Goal: Task Accomplishment & Management: Use online tool/utility

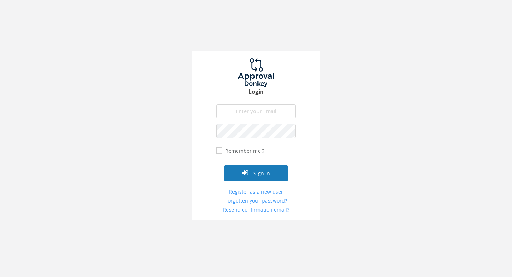
type input "[EMAIL_ADDRESS][DOMAIN_NAME]"
click at [243, 172] on icon "submit" at bounding box center [245, 172] width 6 height 7
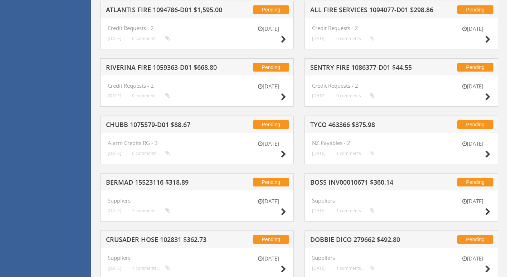
scroll to position [286, 0]
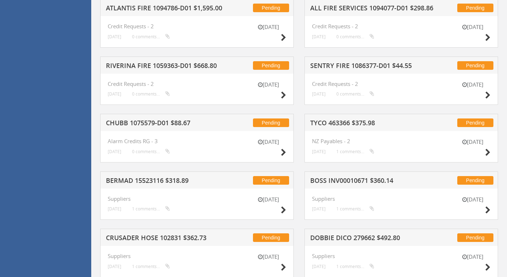
click at [357, 123] on h5 "TYCO 463366 $375.98" at bounding box center [373, 123] width 127 height 9
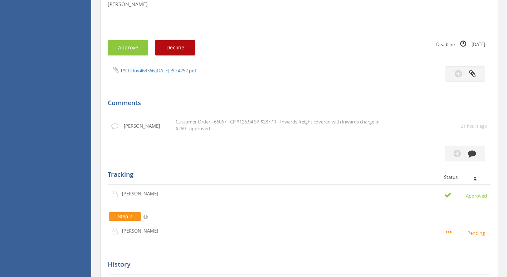
scroll to position [215, 0]
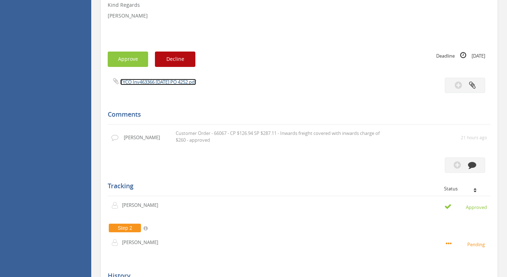
click at [151, 80] on link "TYCO Inv463366 [DATE] PO 4252.pdf" at bounding box center [158, 82] width 76 height 6
click at [137, 63] on button "Approve" at bounding box center [128, 59] width 40 height 15
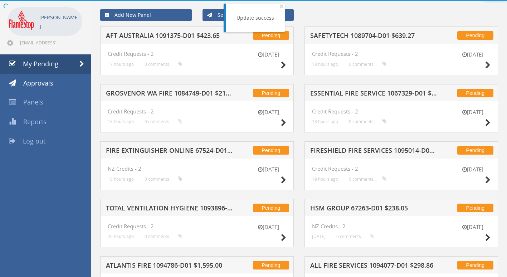
scroll to position [215, 0]
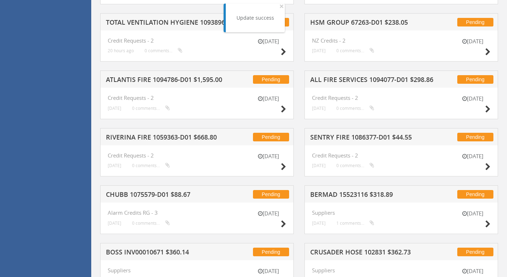
click at [350, 138] on h5 "SENTRY FIRE 1086377-D01 $44.55" at bounding box center [373, 138] width 127 height 9
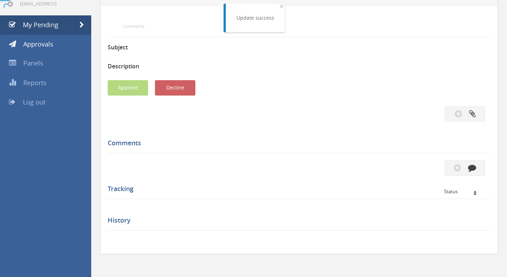
scroll to position [215, 0]
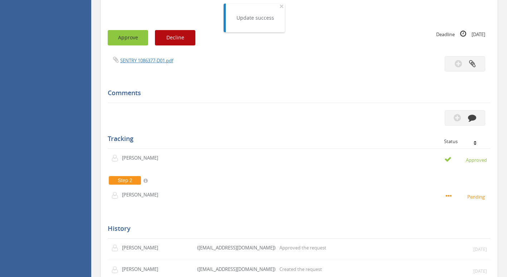
click at [123, 36] on button "Approve" at bounding box center [128, 37] width 40 height 15
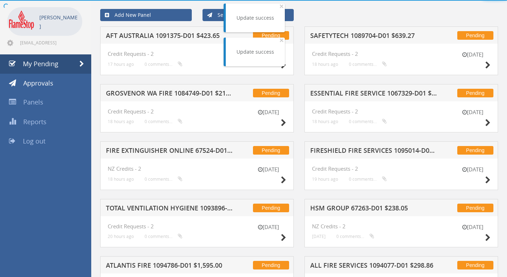
scroll to position [215, 0]
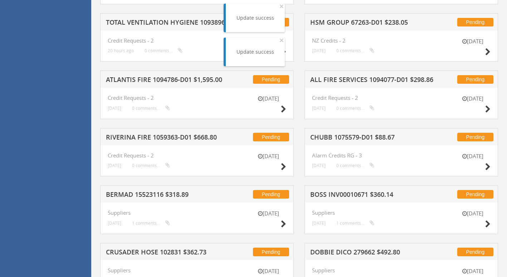
click at [341, 138] on h5 "CHUBB 1075579-D01 $88.67" at bounding box center [373, 138] width 127 height 9
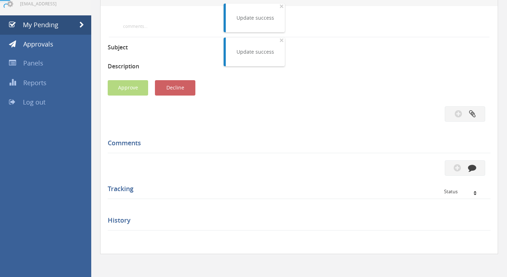
scroll to position [215, 0]
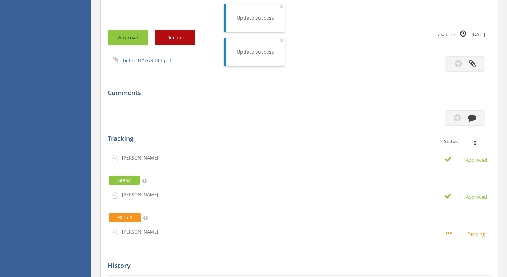
click at [129, 36] on button "Approve" at bounding box center [128, 37] width 40 height 15
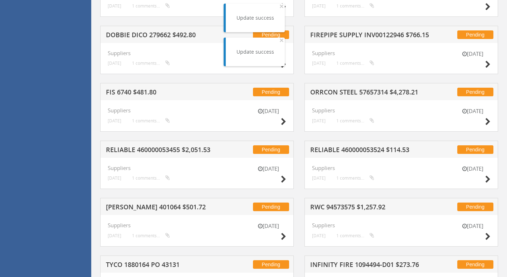
scroll to position [465, 0]
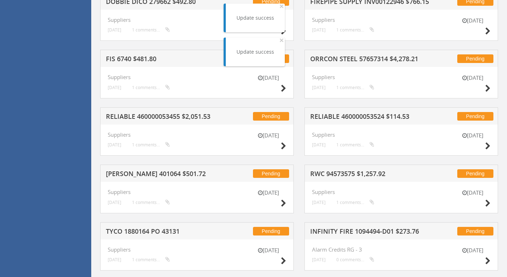
click at [364, 114] on h5 "RELIABLE 460000053524 $114.53" at bounding box center [373, 117] width 127 height 9
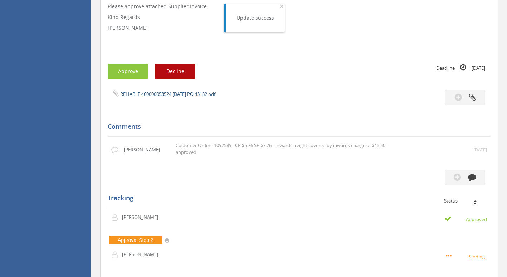
scroll to position [192, 0]
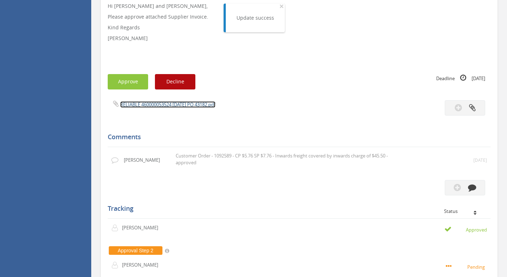
click at [155, 104] on link "RELIABLE 460000053524 [DATE] PO 43182.pdf" at bounding box center [167, 104] width 95 height 6
click at [130, 83] on button "Approve" at bounding box center [128, 81] width 40 height 15
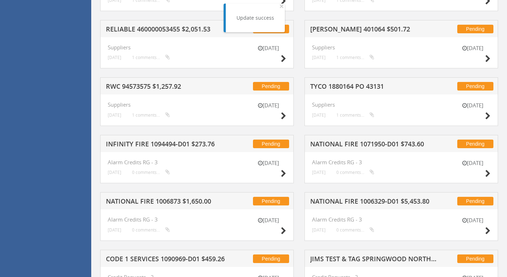
scroll to position [586, 0]
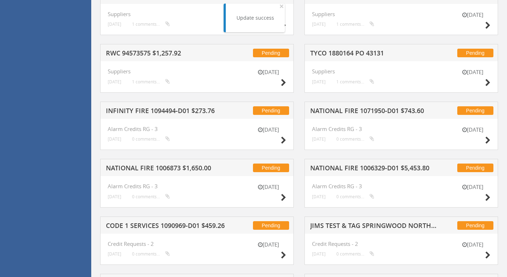
click at [363, 53] on h5 "TYCO 1880164 PO 43131" at bounding box center [373, 54] width 127 height 9
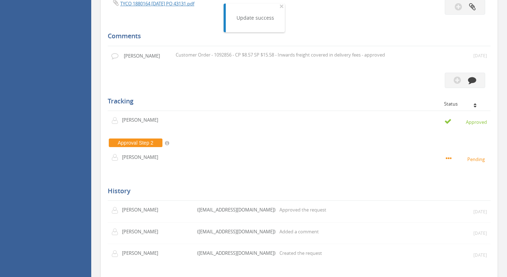
scroll to position [217, 0]
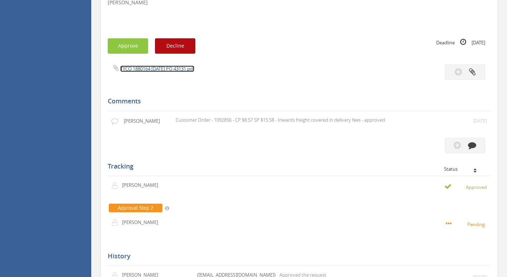
click at [135, 70] on link "TYCO 1880164 [DATE] PO 43131.pdf" at bounding box center [157, 68] width 74 height 6
click at [120, 49] on button "Approve" at bounding box center [128, 45] width 40 height 15
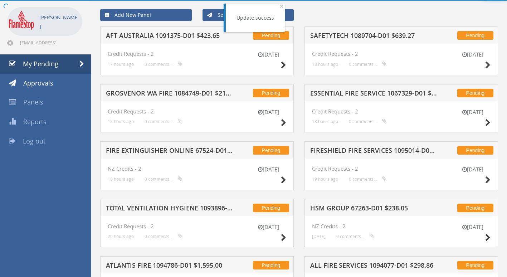
scroll to position [217, 0]
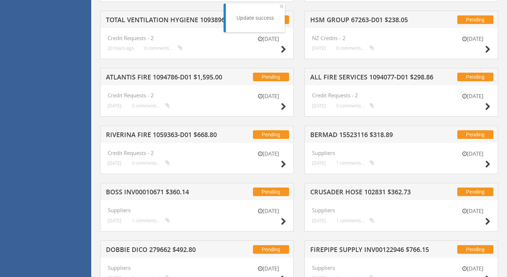
click at [353, 136] on h5 "BERMAD 15523116 $318.89" at bounding box center [373, 135] width 127 height 9
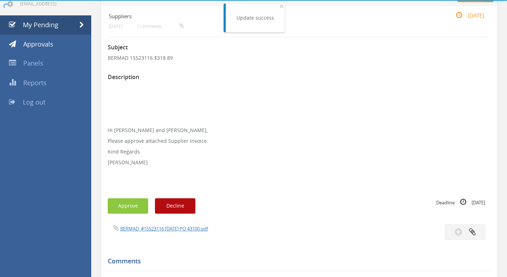
scroll to position [217, 0]
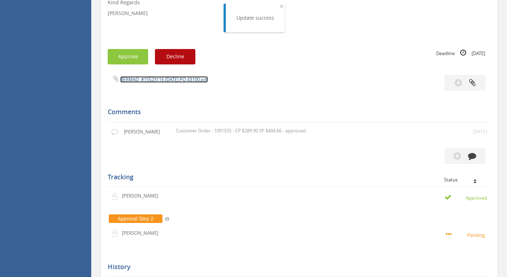
click at [167, 79] on link "BERMAD_#15523116 [DATE] PO 43100.pdf" at bounding box center [164, 79] width 88 height 6
click at [113, 56] on button "Approve" at bounding box center [128, 56] width 40 height 15
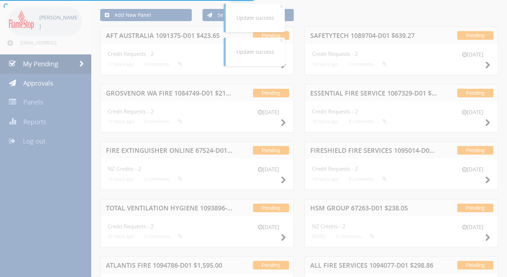
scroll to position [217, 0]
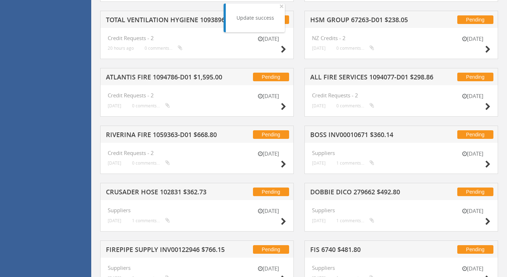
click at [356, 133] on h5 "BOSS INV00010671 $360.14" at bounding box center [373, 135] width 127 height 9
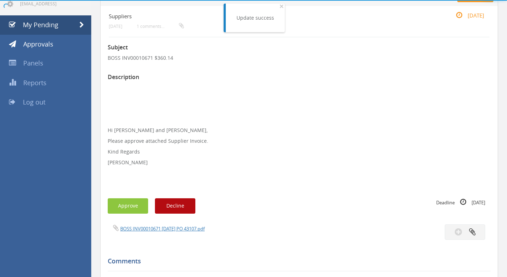
scroll to position [217, 0]
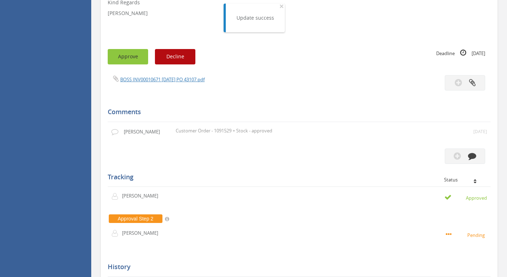
click at [135, 57] on button "Approve" at bounding box center [128, 56] width 40 height 15
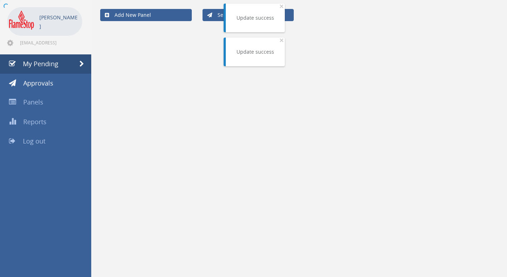
scroll to position [217, 0]
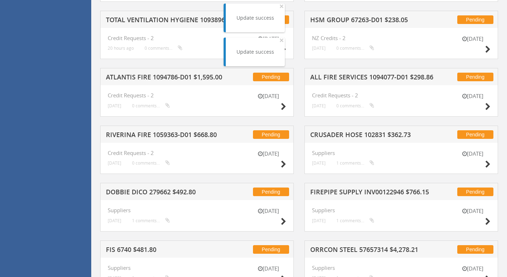
click at [156, 133] on h5 "RIVERINA FIRE 1059363-D01 $668.80" at bounding box center [169, 135] width 127 height 9
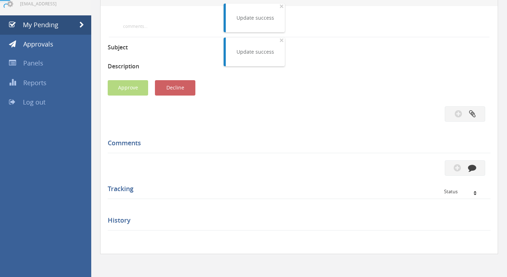
scroll to position [217, 0]
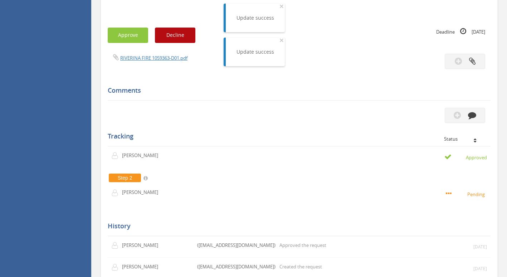
click at [145, 63] on div "RIVERINA FIRE 1059363-D01.pdf" at bounding box center [298, 61] width 393 height 15
click at [145, 59] on link "RIVERINA FIRE 1059363-D01.pdf" at bounding box center [153, 58] width 67 height 6
click at [117, 34] on button "Approve" at bounding box center [128, 35] width 40 height 15
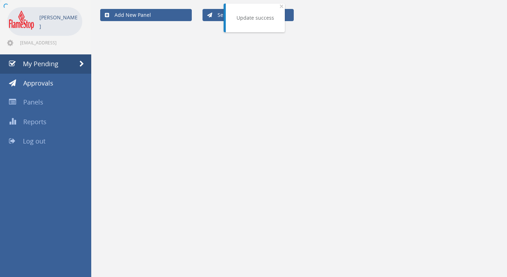
scroll to position [217, 0]
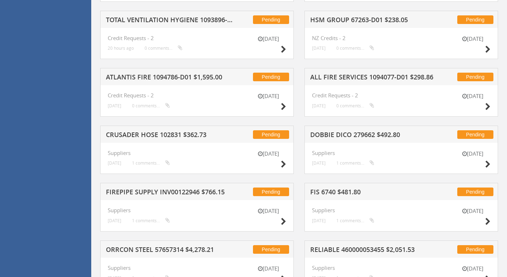
click at [359, 77] on h5 "ALL FIRE SERVICES 1094077-D01 $298.86" at bounding box center [373, 78] width 127 height 9
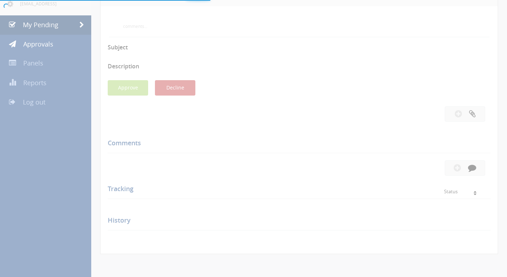
scroll to position [217, 0]
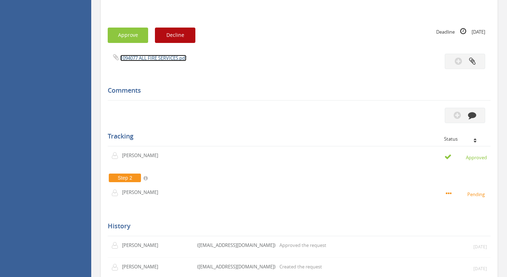
click at [161, 60] on link "1094077 ALL FIRE SERVICES.pdf" at bounding box center [153, 58] width 66 height 6
click at [124, 34] on button "Approve" at bounding box center [128, 35] width 40 height 15
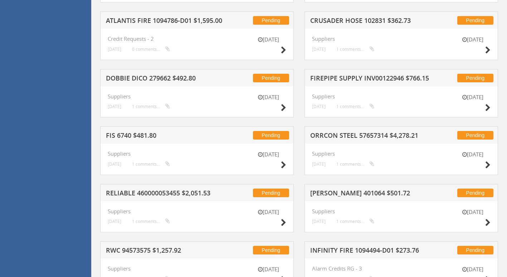
scroll to position [324, 0]
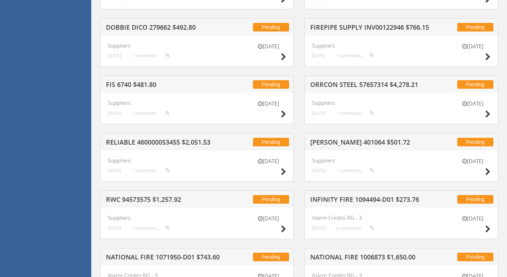
click at [361, 143] on h5 "[PERSON_NAME] 401064 $501.72" at bounding box center [373, 143] width 127 height 9
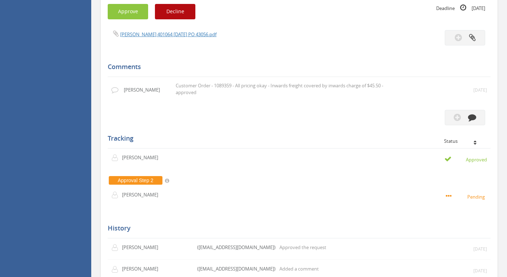
scroll to position [217, 0]
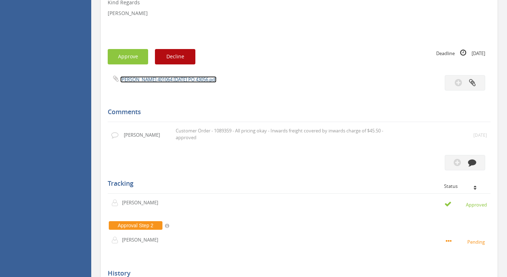
click at [152, 83] on link "[PERSON_NAME] 401064 [DATE] PO 43056.pdf" at bounding box center [168, 79] width 96 height 6
click at [136, 57] on button "Approve" at bounding box center [128, 56] width 40 height 15
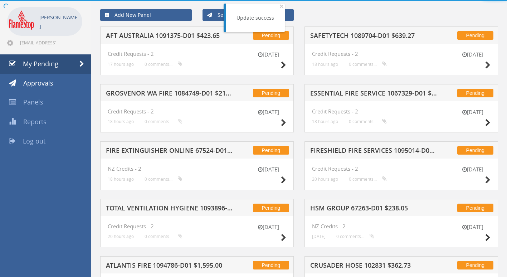
scroll to position [217, 0]
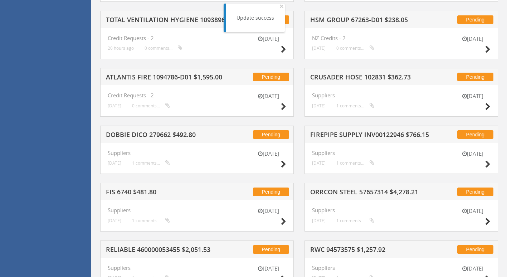
click at [356, 76] on h5 "CRUSADER HOSE 102831 $362.73" at bounding box center [373, 78] width 127 height 9
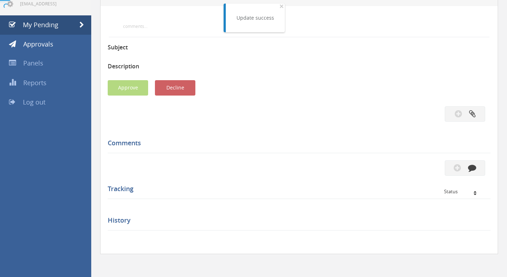
scroll to position [217, 0]
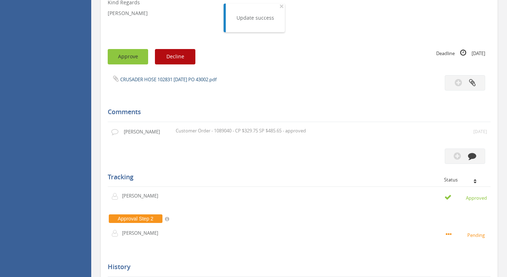
drag, startPoint x: 130, startPoint y: 62, endPoint x: 155, endPoint y: 82, distance: 31.7
click at [155, 82] on div "Subject CRUSADER HOSE 102831 $362.73 Description Hi [PERSON_NAME] and Ben, Plea…" at bounding box center [299, 122] width 383 height 469
click at [157, 78] on link "CRUSADER HOSE 102831 [DATE] PO 43002.pdf" at bounding box center [168, 79] width 96 height 6
click at [137, 56] on button "Approve" at bounding box center [128, 56] width 40 height 15
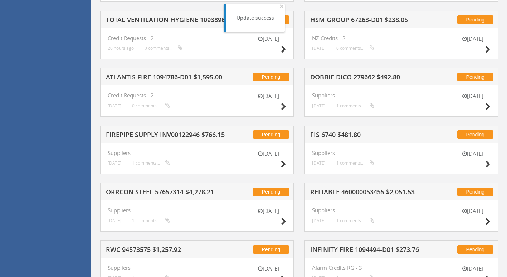
click at [336, 77] on h5 "DOBBIE DICO 279662 $492.80" at bounding box center [373, 78] width 127 height 9
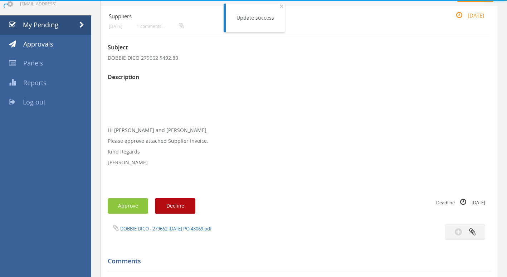
scroll to position [217, 0]
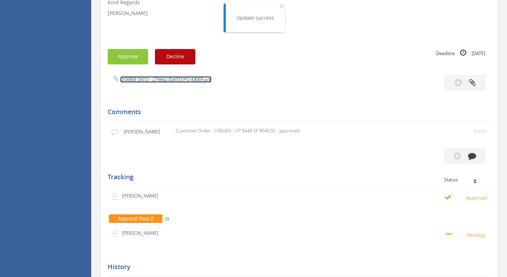
click at [156, 81] on link "DOBBIE DICO - 279662 [DATE] PO 43069.pdf" at bounding box center [165, 79] width 91 height 6
click at [127, 53] on button "Approve" at bounding box center [128, 56] width 40 height 15
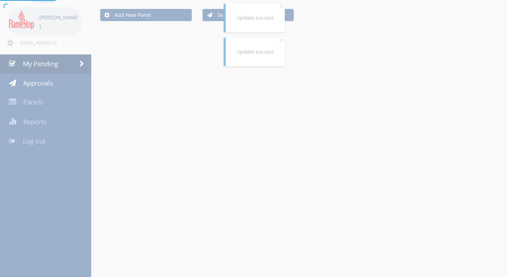
scroll to position [217, 0]
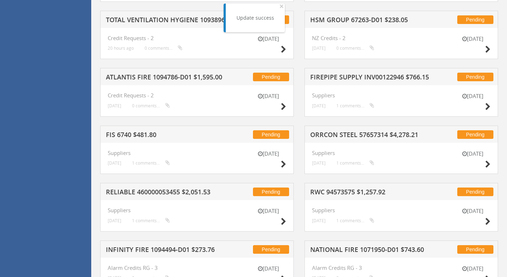
click at [132, 77] on h5 "ATLANTIS FIRE 1094786-D01 $1,595.00" at bounding box center [169, 78] width 127 height 9
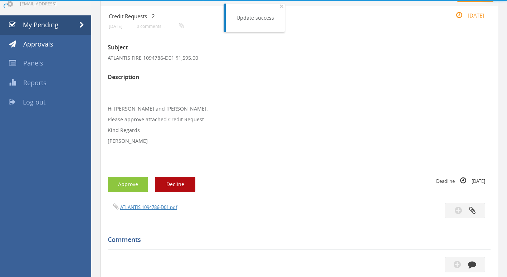
scroll to position [217, 0]
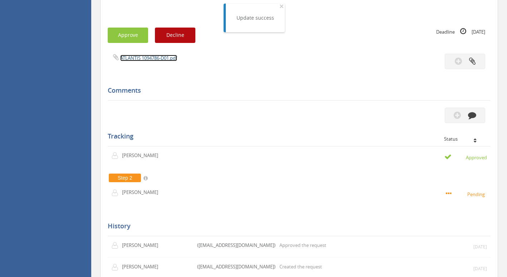
click at [149, 56] on link "ATLANTIS 1094786-D01.pdf" at bounding box center [148, 58] width 57 height 6
click at [127, 38] on button "Approve" at bounding box center [128, 35] width 40 height 15
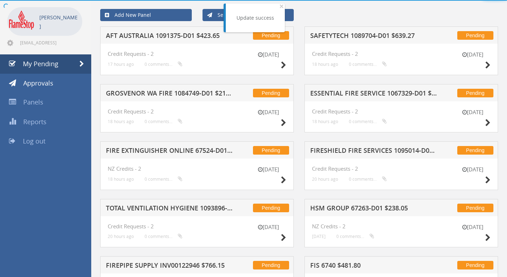
scroll to position [217, 0]
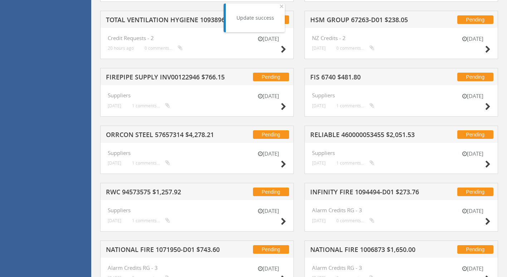
click at [340, 79] on h5 "FIS 6740 $481.80" at bounding box center [373, 78] width 127 height 9
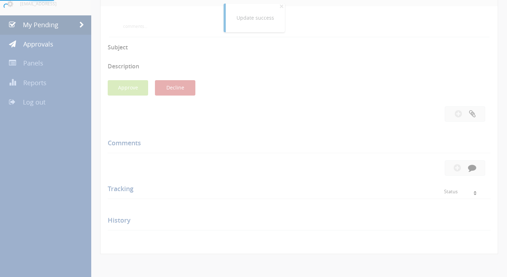
scroll to position [217, 0]
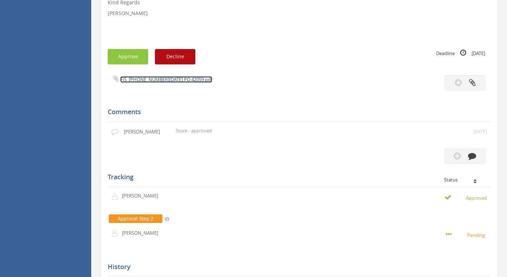
click at [145, 79] on link "FIS_[PHONE_NUMBER][DATE] PO 42059.pdf" at bounding box center [166, 79] width 92 height 6
click at [138, 52] on button "Approve" at bounding box center [128, 56] width 40 height 15
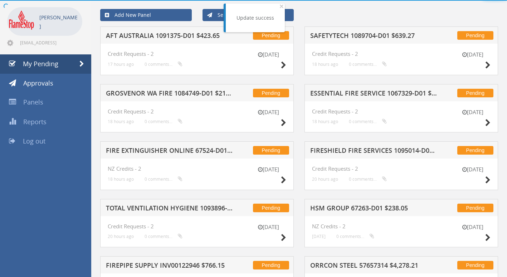
scroll to position [217, 0]
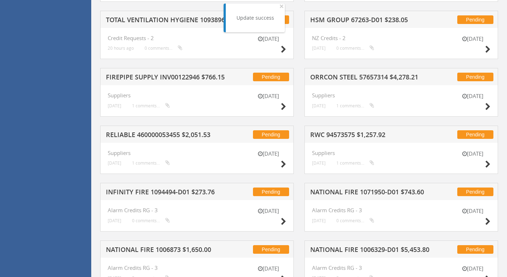
click at [359, 77] on h5 "ORRCON STEEL 57657314 $4,278.21" at bounding box center [373, 78] width 127 height 9
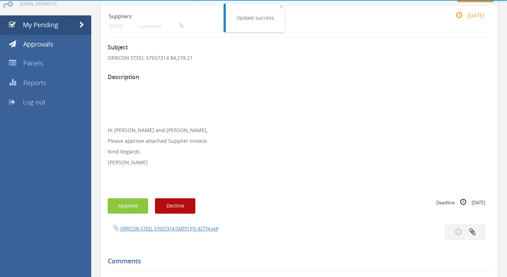
scroll to position [217, 0]
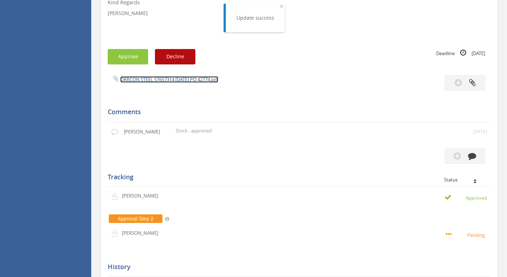
click at [176, 79] on link "ORRCON STEEL 57657314 [DATE] PO 42774.pdf" at bounding box center [169, 79] width 98 height 6
click at [136, 58] on button "Approve" at bounding box center [128, 56] width 40 height 15
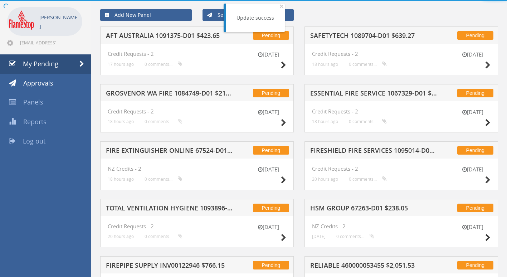
scroll to position [217, 0]
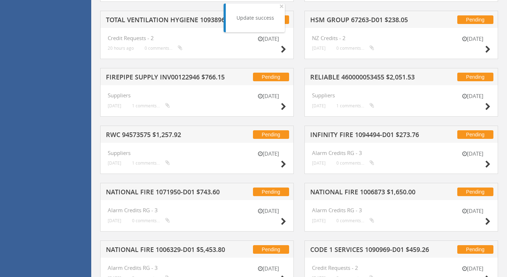
click at [359, 77] on h5 "RELIABLE 460000053455 $2,051.53" at bounding box center [373, 78] width 127 height 9
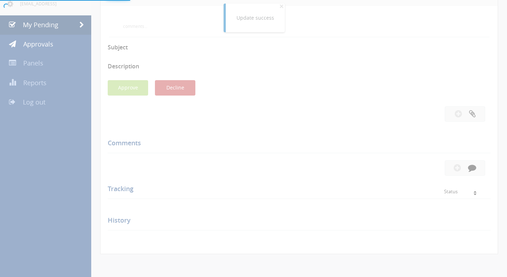
scroll to position [217, 0]
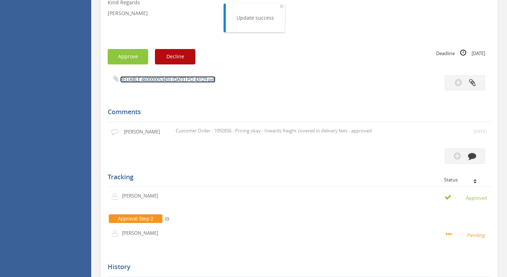
click at [166, 82] on link "RELIABLE 460000053455 [DATE] PO 43129.pdf" at bounding box center [167, 79] width 95 height 6
click at [117, 53] on button "Approve" at bounding box center [128, 56] width 40 height 15
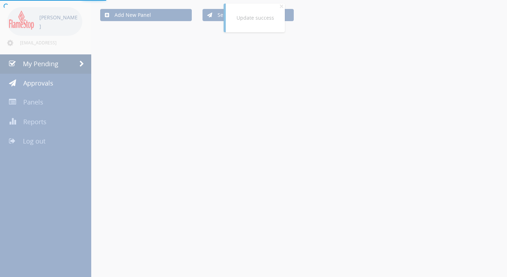
scroll to position [217, 0]
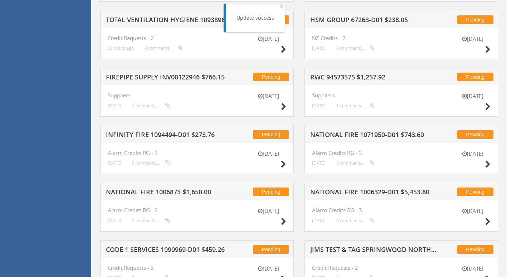
click at [347, 78] on h5 "RWC 94573575 $1,257.92" at bounding box center [373, 78] width 127 height 9
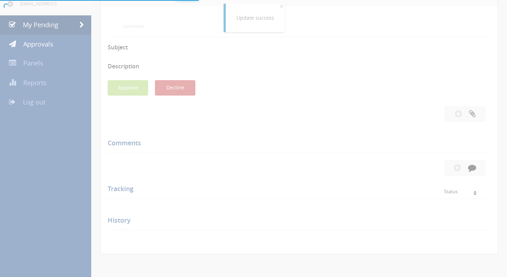
scroll to position [217, 0]
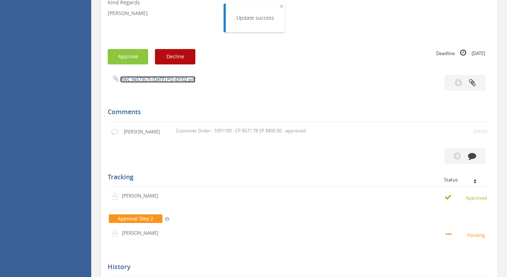
click at [153, 81] on link "RWC 94573575 [DATE] PO 43102.pdf" at bounding box center [157, 79] width 75 height 6
click at [129, 54] on button "Approve" at bounding box center [128, 56] width 40 height 15
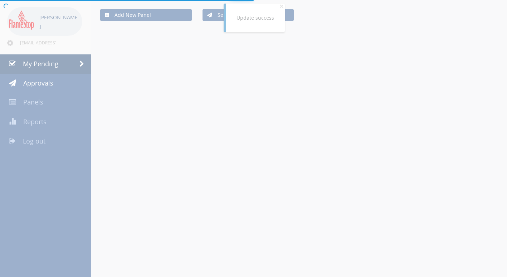
scroll to position [217, 0]
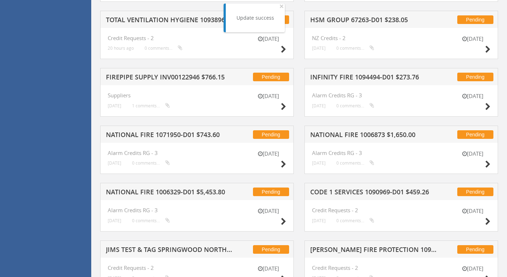
click at [344, 81] on h5 "INFINITY FIRE 1094494-D01 $273.76" at bounding box center [373, 78] width 127 height 9
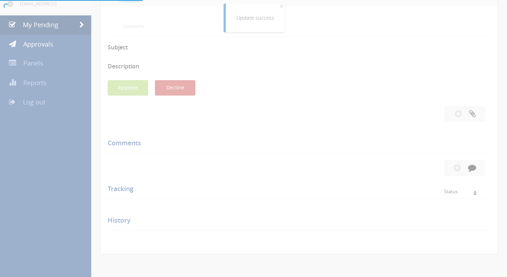
scroll to position [217, 0]
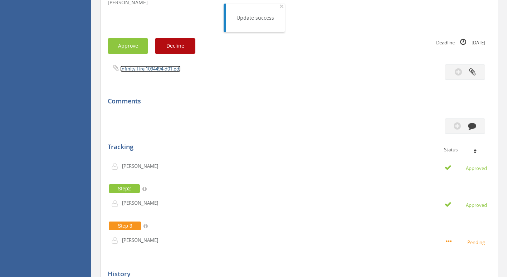
click at [143, 69] on link "Infinity Fire 1094494-d01.pdf" at bounding box center [150, 68] width 60 height 6
click at [125, 44] on button "Approve" at bounding box center [128, 45] width 40 height 15
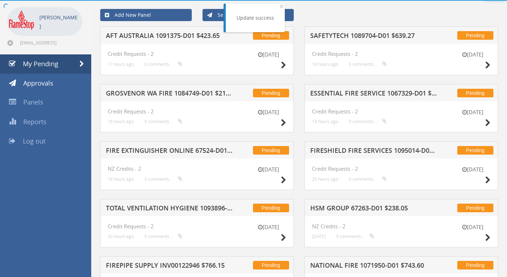
scroll to position [217, 0]
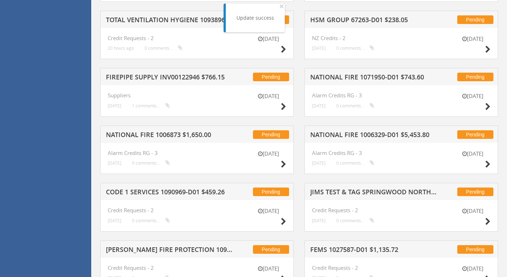
click at [354, 21] on h5 "HSM GROUP 67263-D01 $238.05" at bounding box center [373, 20] width 127 height 9
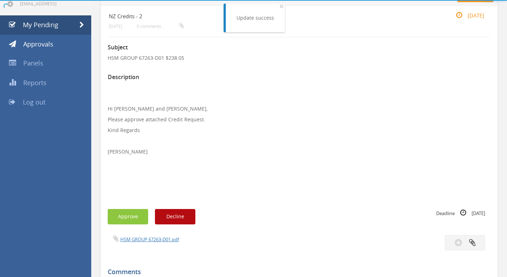
scroll to position [217, 0]
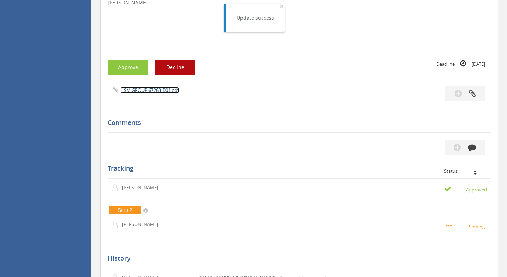
click at [151, 92] on link "HSM GROUP 67263-D01.pdf" at bounding box center [149, 90] width 59 height 6
click at [132, 65] on button "Approve" at bounding box center [128, 67] width 40 height 15
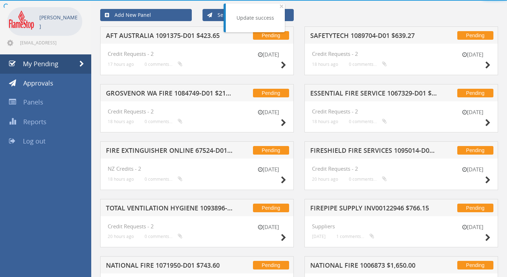
scroll to position [217, 0]
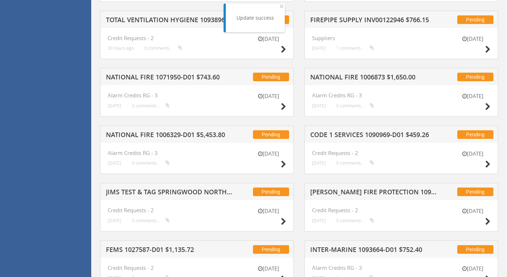
click at [163, 75] on h5 "NATIONAL FIRE 1071950-D01 $743.60" at bounding box center [169, 78] width 127 height 9
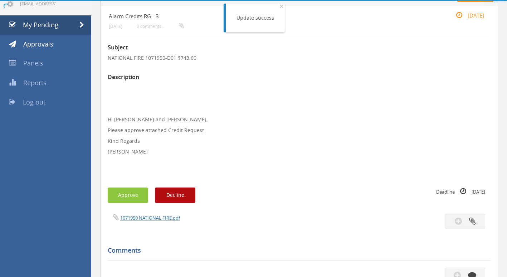
scroll to position [217, 0]
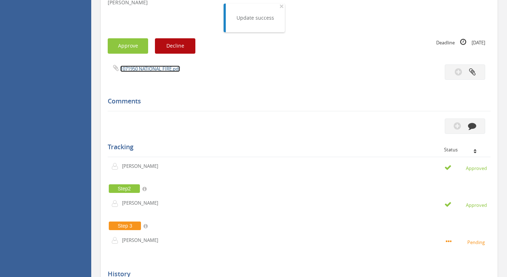
click at [159, 68] on link "1071950 NATIONAL FIRE.pdf" at bounding box center [150, 68] width 60 height 6
click at [121, 47] on button "Approve" at bounding box center [128, 45] width 40 height 15
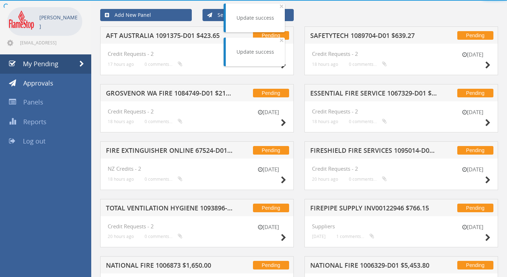
scroll to position [217, 0]
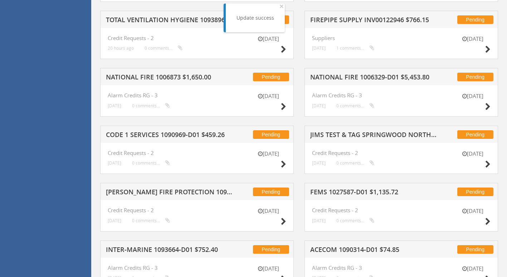
click at [355, 77] on h5 "NATIONAL FIRE 1006329-D01 $5,453.80" at bounding box center [373, 78] width 127 height 9
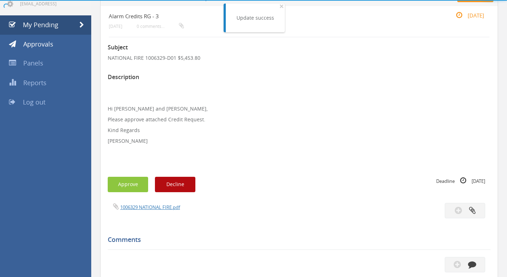
scroll to position [217, 0]
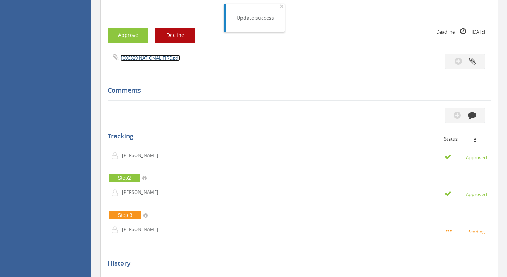
click at [135, 57] on link "1006329 NATIONAL FIRE.pdf" at bounding box center [150, 58] width 60 height 6
click at [121, 31] on button "Approve" at bounding box center [128, 35] width 40 height 15
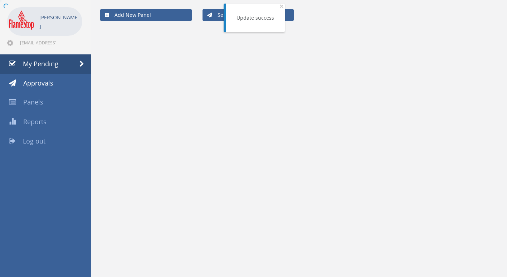
scroll to position [217, 0]
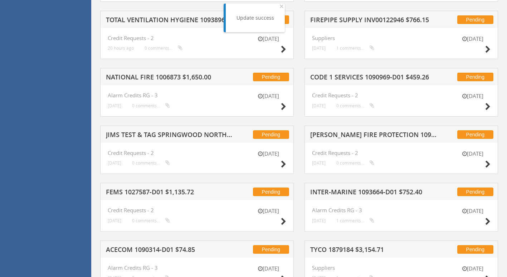
click at [151, 76] on h5 "NATIONAL FIRE 1006873 $1,650.00" at bounding box center [169, 78] width 127 height 9
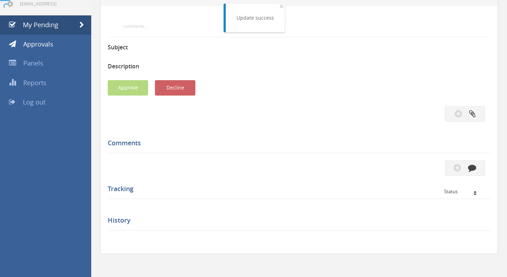
scroll to position [217, 0]
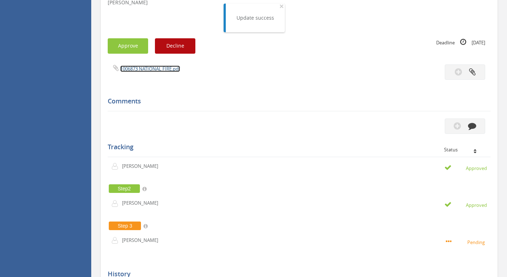
click at [139, 68] on link "1006873 NATIONAL FIRE.pdf" at bounding box center [150, 68] width 60 height 6
click at [123, 43] on button "Approve" at bounding box center [128, 45] width 40 height 15
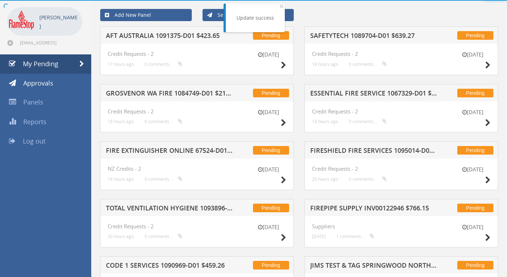
scroll to position [217, 0]
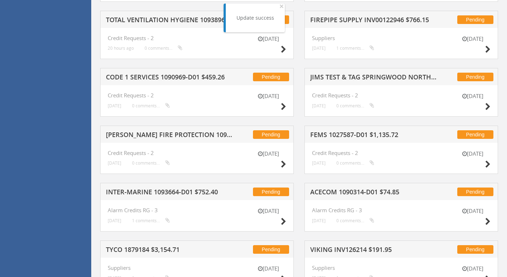
click at [363, 75] on h5 "JIMS TEST & TAG SPRINGWOOD NORTH 1094847-D01 $233.75" at bounding box center [373, 78] width 127 height 9
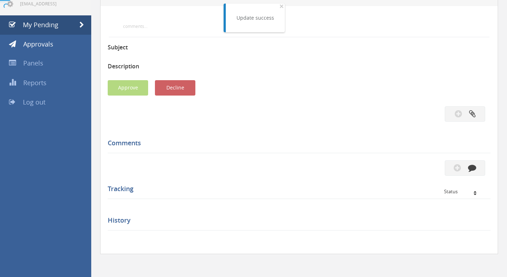
scroll to position [217, 0]
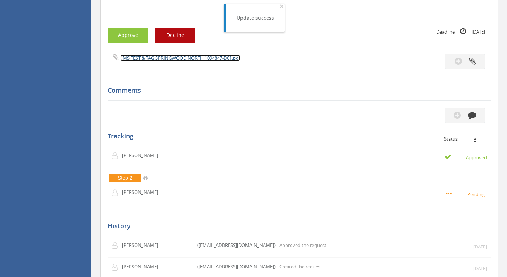
click at [181, 57] on link "JIMS TEST & TAG SPRINGWOOD NORTH 1094847-D01.pdf" at bounding box center [180, 58] width 120 height 6
click at [126, 34] on button "Approve" at bounding box center [128, 35] width 40 height 15
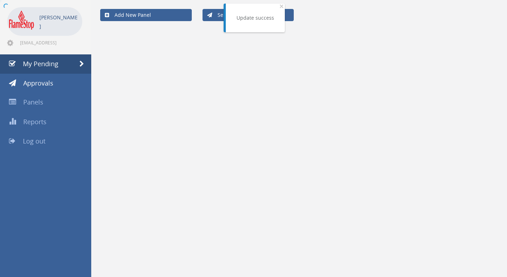
scroll to position [217, 0]
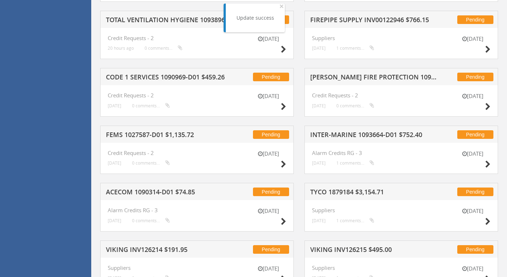
click at [357, 189] on h5 "TYCO 1879184 $3,154.71" at bounding box center [373, 193] width 127 height 9
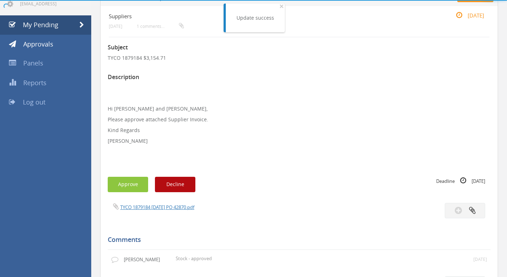
scroll to position [217, 0]
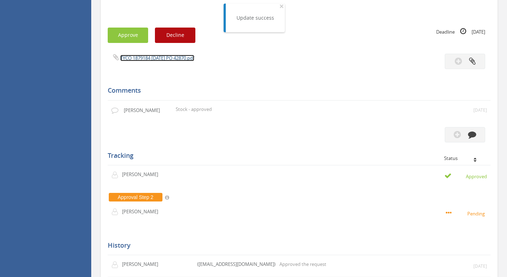
click at [147, 60] on link "TYCO 1879184 [DATE] PO 42870.pdf" at bounding box center [157, 58] width 74 height 6
click at [129, 33] on button "Approve" at bounding box center [128, 35] width 40 height 15
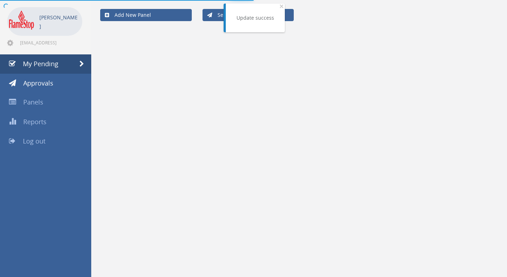
scroll to position [217, 0]
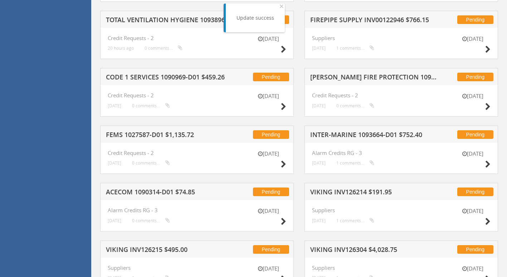
click at [373, 78] on h5 "[PERSON_NAME] FIRE PROTECTION 1094545-D01 $968.96" at bounding box center [373, 78] width 127 height 9
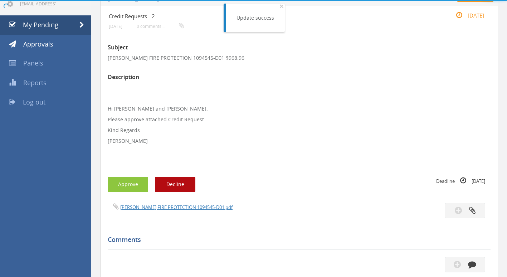
scroll to position [217, 0]
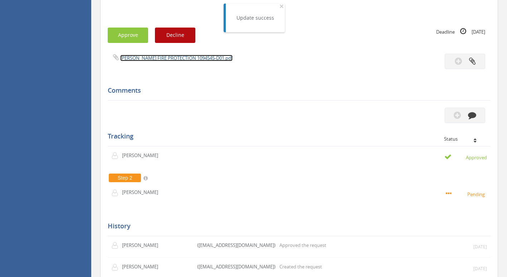
click at [158, 57] on link "[PERSON_NAME] FIRE PROTECTION 1094545-D01.pdf" at bounding box center [176, 58] width 112 height 6
click at [137, 32] on button "Approve" at bounding box center [128, 35] width 40 height 15
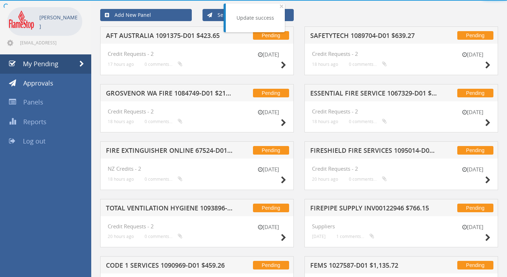
scroll to position [217, 0]
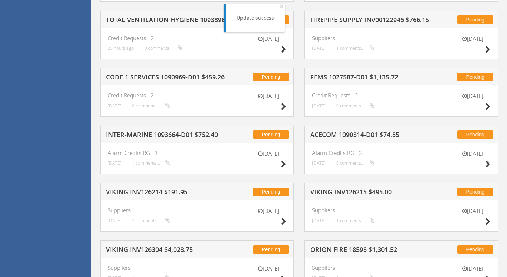
click at [343, 74] on h5 "FEMS 1027587-D01 $1,135.72" at bounding box center [373, 78] width 127 height 9
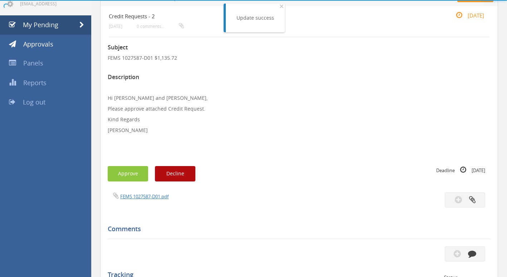
scroll to position [217, 0]
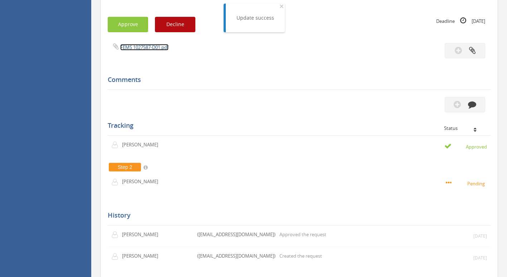
click at [142, 47] on link "FEMS 1027587-D01.pdf" at bounding box center [144, 47] width 48 height 6
click at [127, 30] on button "Approve" at bounding box center [128, 24] width 40 height 15
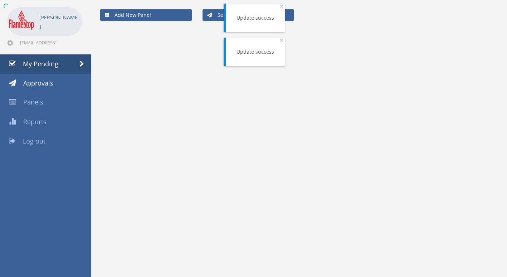
scroll to position [217, 0]
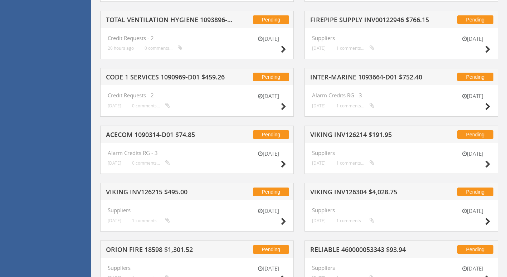
click at [369, 23] on h5 "FIREPIPE SUPPLY INV00122946 $766.15" at bounding box center [373, 20] width 127 height 9
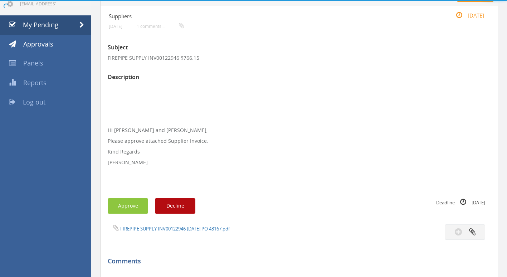
scroll to position [217, 0]
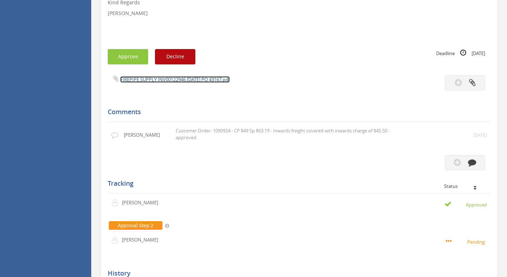
click at [180, 81] on link "FIREPIPE SUPPLY INV00122946 [DATE] PO 43167.pdf" at bounding box center [174, 79] width 109 height 6
click at [131, 53] on button "Approve" at bounding box center [128, 56] width 40 height 15
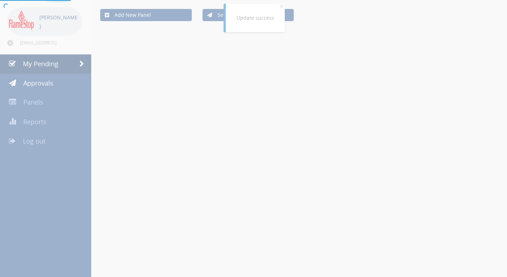
scroll to position [217, 0]
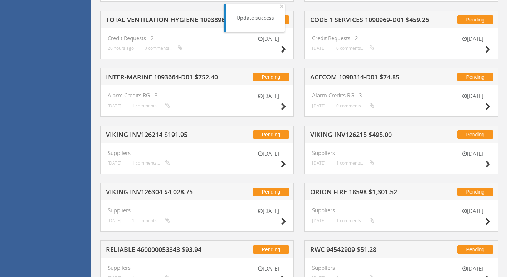
click at [357, 75] on h5 "ACECOM 1090314-D01 $74.85" at bounding box center [373, 78] width 127 height 9
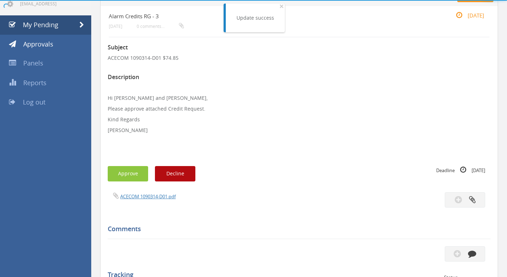
scroll to position [217, 0]
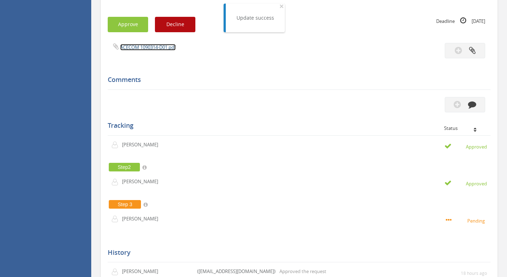
click at [150, 45] on link "ACECOM 1090314-D01.pdf" at bounding box center [147, 47] width 55 height 6
click at [114, 25] on button "Approve" at bounding box center [128, 24] width 40 height 15
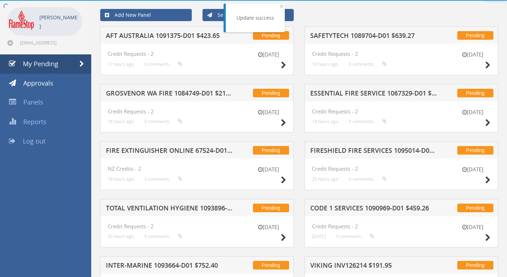
scroll to position [217, 0]
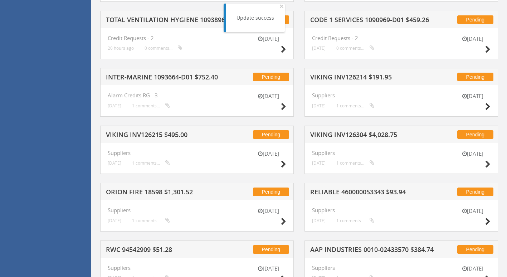
click at [346, 134] on h5 "VIKING INV126304 $4,028.75" at bounding box center [373, 135] width 127 height 9
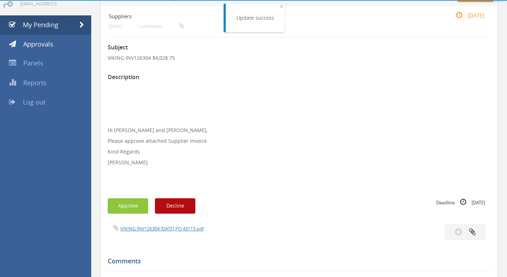
scroll to position [217, 0]
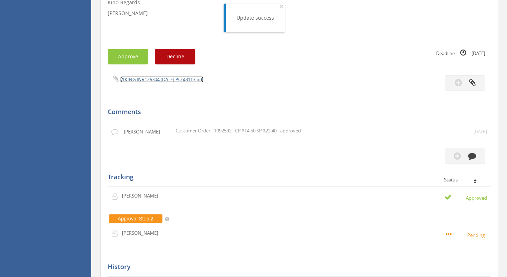
click at [159, 78] on link "VIKING INV126304 [DATE] PO 43113.pdf" at bounding box center [161, 79] width 83 height 6
click at [134, 57] on button "Approve" at bounding box center [128, 56] width 40 height 15
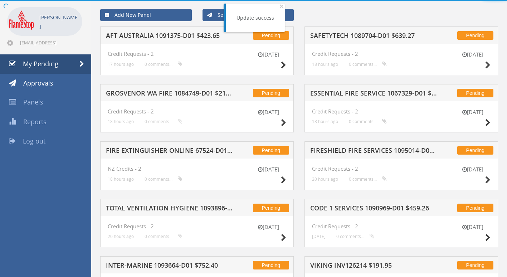
scroll to position [217, 0]
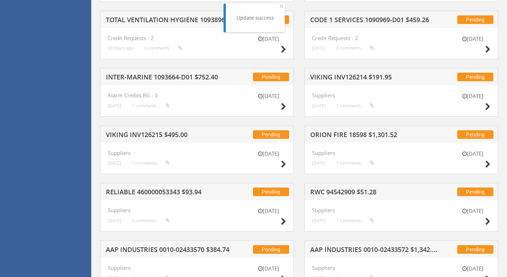
click at [342, 80] on h5 "VIKING INV126214 $191.95" at bounding box center [373, 78] width 127 height 9
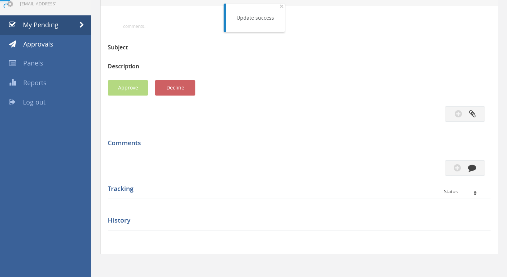
scroll to position [217, 0]
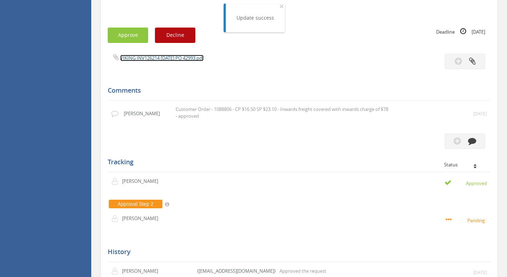
click at [146, 57] on link "VIKING INV126214 [DATE] PO 42993.pdf" at bounding box center [161, 58] width 83 height 6
click at [134, 33] on button "Approve" at bounding box center [128, 35] width 40 height 15
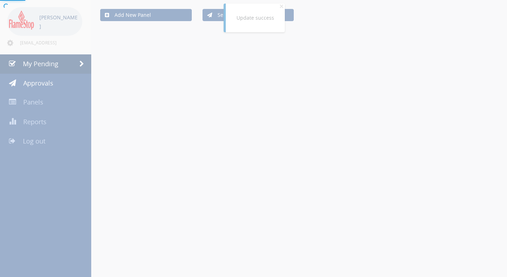
scroll to position [217, 0]
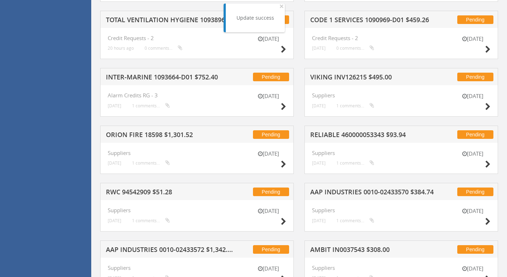
click at [326, 78] on h5 "VIKING INV126215 $495.00" at bounding box center [373, 78] width 127 height 9
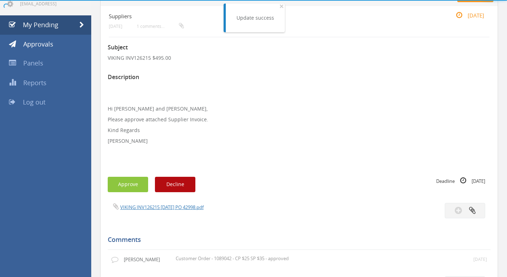
scroll to position [217, 0]
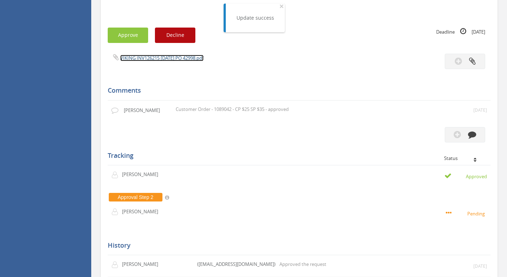
click at [169, 58] on link "VIKING INV126215 [DATE] PO 42998.pdf" at bounding box center [161, 58] width 83 height 6
click at [123, 36] on button "Approve" at bounding box center [128, 35] width 40 height 15
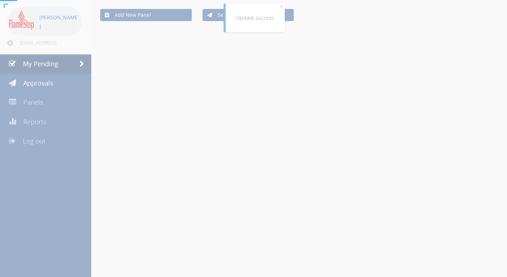
scroll to position [217, 0]
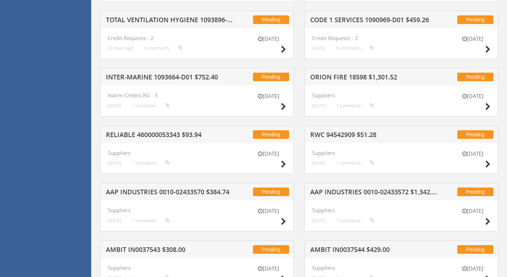
click at [343, 78] on h5 "ORION FIRE 18598 $1,301.52" at bounding box center [373, 78] width 127 height 9
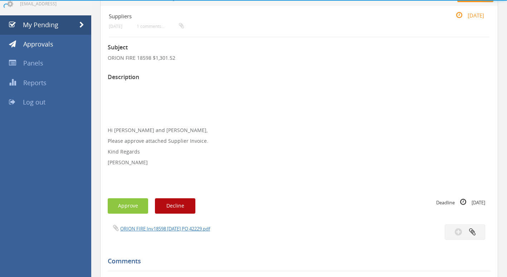
scroll to position [217, 0]
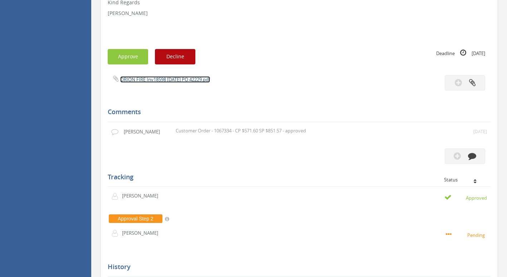
click at [160, 78] on link "ORION FIRE Inv18598 [DATE] PO 42229.pdf" at bounding box center [165, 79] width 90 height 6
click at [130, 54] on button "Approve" at bounding box center [128, 56] width 40 height 15
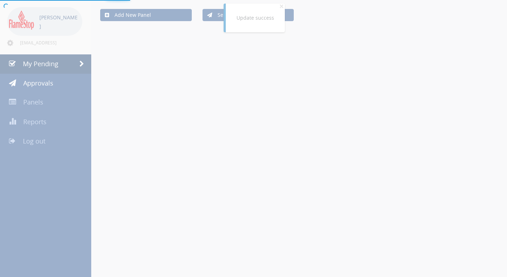
scroll to position [217, 0]
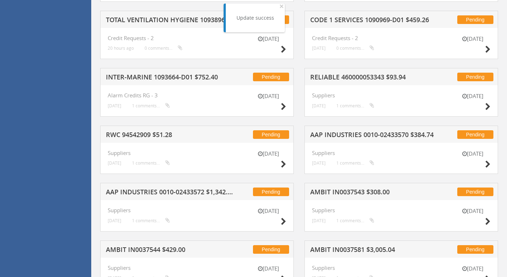
click at [333, 76] on h5 "RELIABLE 460000053343 $93.94" at bounding box center [373, 78] width 127 height 9
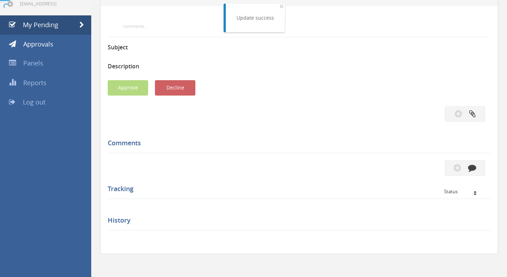
scroll to position [217, 0]
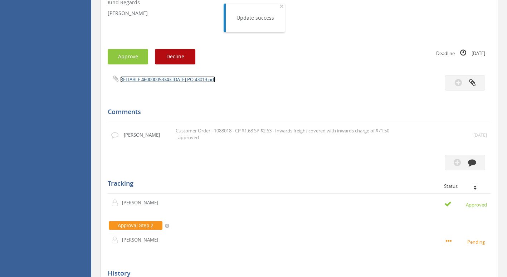
click at [143, 79] on link "RELIABLE 460000053343 [DATE] PO 43013.pdf" at bounding box center [167, 79] width 95 height 6
click at [127, 60] on button "Approve" at bounding box center [128, 56] width 40 height 15
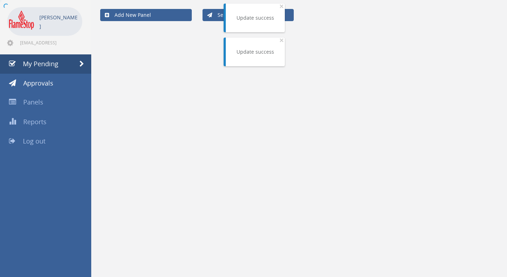
scroll to position [217, 0]
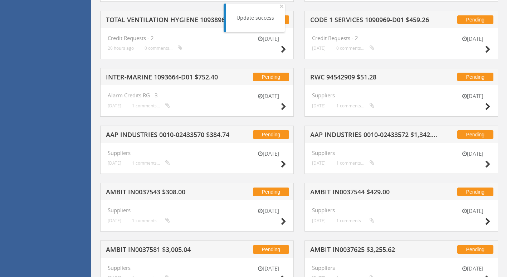
click at [365, 79] on h5 "RWC 94542909 $51.28" at bounding box center [373, 78] width 127 height 9
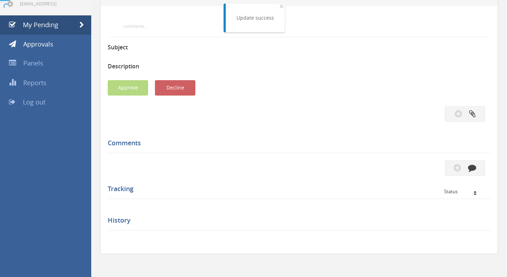
scroll to position [217, 0]
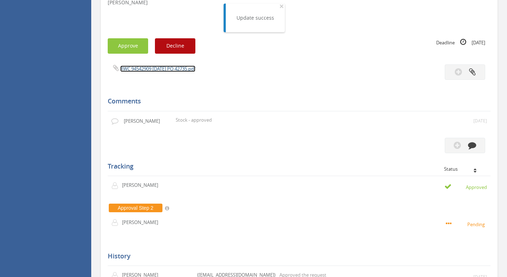
click at [137, 70] on link "RWC 94542909 [DATE] PO 42735.pdf" at bounding box center [157, 68] width 75 height 6
click at [131, 41] on button "Approve" at bounding box center [128, 45] width 40 height 15
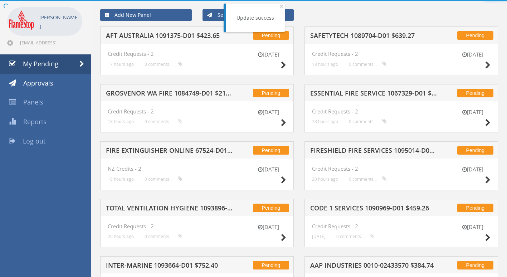
scroll to position [217, 0]
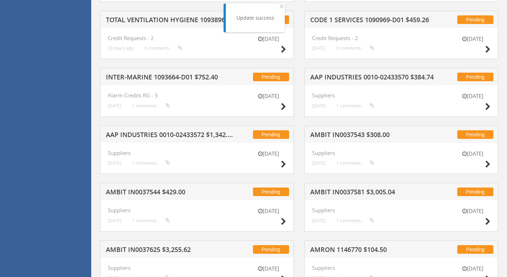
click at [340, 75] on h5 "AAP INDUSTRIES 0010-02433570 $384.74" at bounding box center [373, 78] width 127 height 9
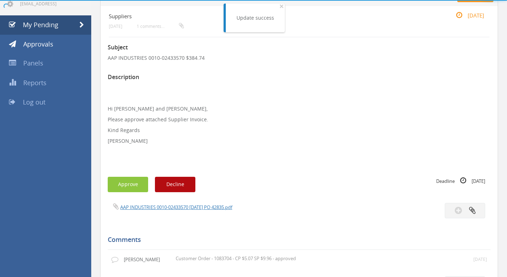
scroll to position [217, 0]
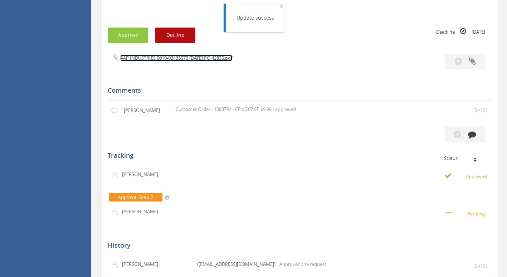
click at [171, 57] on link "AAP INDUSTRIES 0010-02433570 [DATE] PO 42835.pdf" at bounding box center [176, 58] width 112 height 6
click at [129, 39] on button "Approve" at bounding box center [128, 35] width 40 height 15
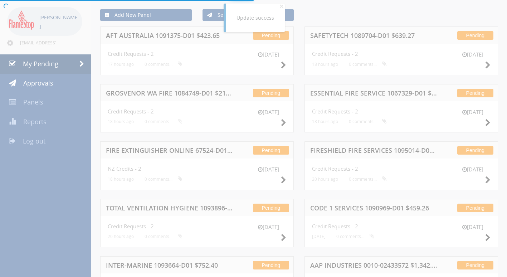
scroll to position [217, 0]
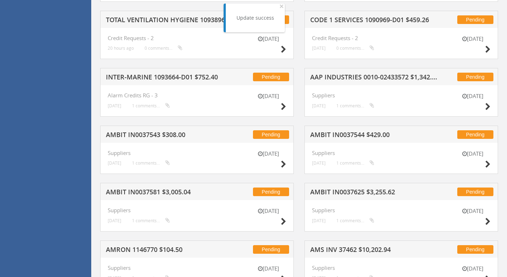
click at [367, 78] on h5 "AAP INDUSTRIES 0010-02433572 $1,342.00" at bounding box center [373, 78] width 127 height 9
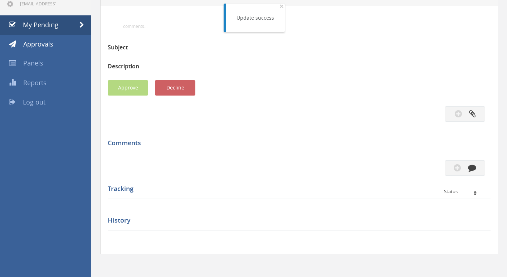
scroll to position [217, 0]
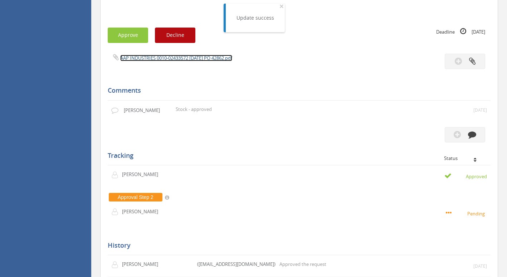
click at [162, 59] on link "AAP INDUSTRIES 0010-02433572 [DATE] PO 42862.pdf" at bounding box center [176, 58] width 112 height 6
click at [133, 37] on button "Approve" at bounding box center [128, 35] width 40 height 15
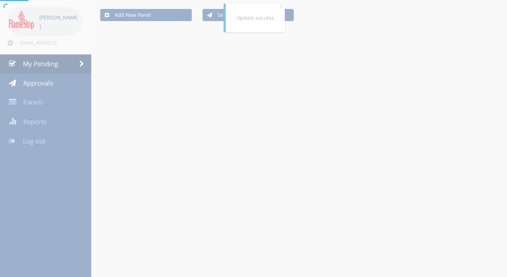
scroll to position [217, 0]
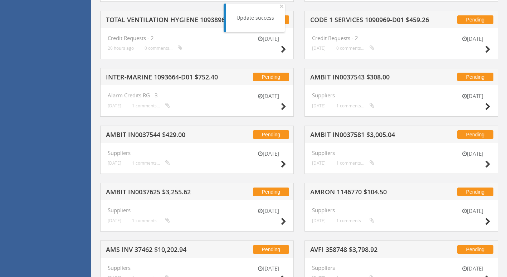
click at [159, 16] on h5 "TOTAL VENTILATION HYGIENE 1093896-D01 $487.52" at bounding box center [169, 20] width 127 height 9
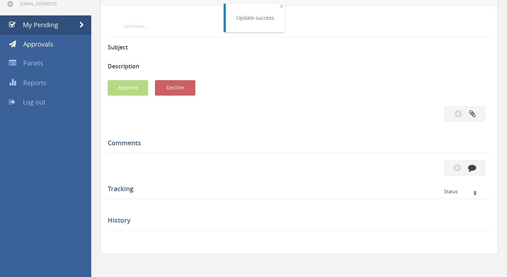
scroll to position [217, 0]
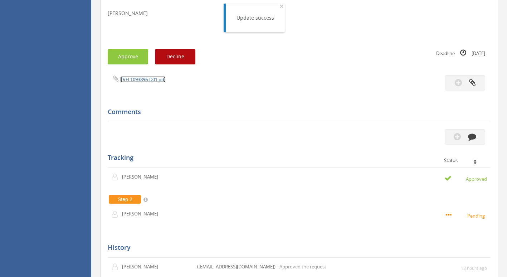
click at [129, 79] on link "TVH 1093896-D01.pdf" at bounding box center [142, 79] width 45 height 6
click at [118, 57] on button "Approve" at bounding box center [128, 56] width 40 height 15
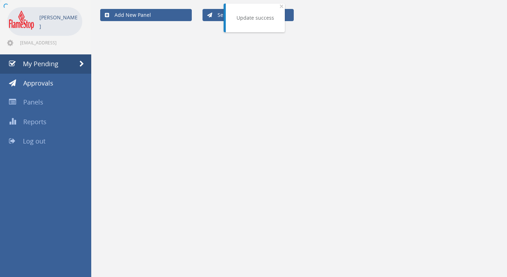
scroll to position [217, 0]
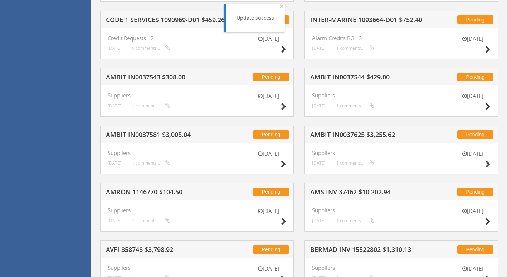
click at [335, 17] on h5 "INTER-MARINE 1093664-D01 $752.40" at bounding box center [373, 20] width 127 height 9
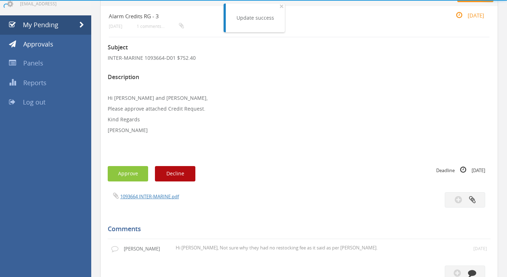
scroll to position [217, 0]
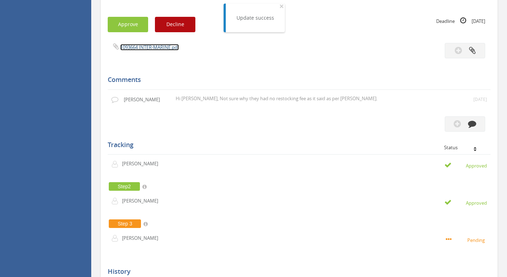
click at [158, 47] on link "1093664 INTER-MARINE.pdf" at bounding box center [149, 47] width 59 height 6
click at [127, 26] on button "Approve" at bounding box center [128, 24] width 40 height 15
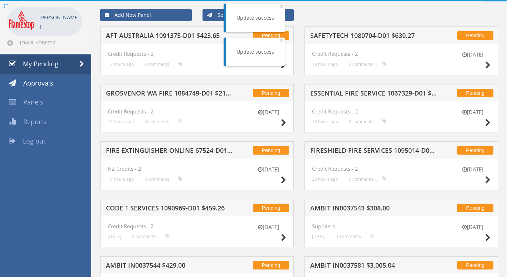
scroll to position [217, 0]
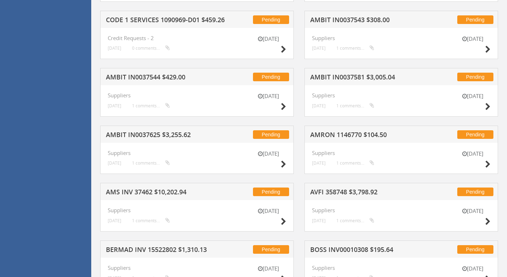
click at [342, 80] on h5 "AMBIT IN0037581 $3,005.04" at bounding box center [373, 78] width 127 height 9
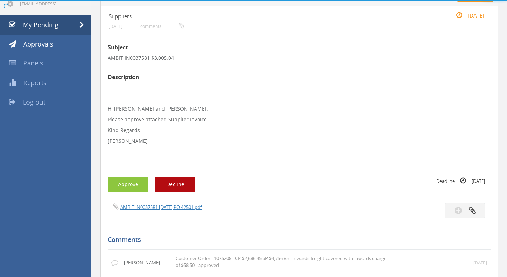
scroll to position [217, 0]
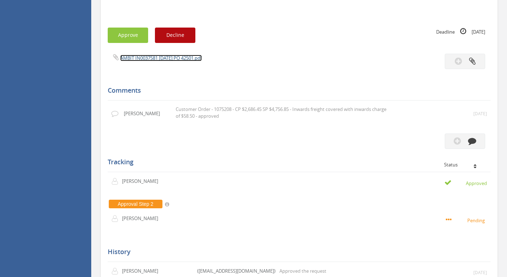
click at [154, 56] on link "AMBIT IN0037581 [DATE] PO 42501.pdf" at bounding box center [161, 58] width 82 height 6
click at [136, 31] on button "Approve" at bounding box center [128, 35] width 40 height 15
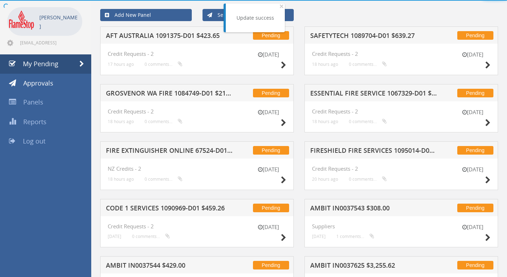
scroll to position [217, 0]
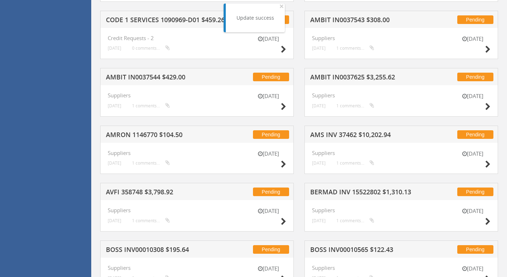
click at [354, 77] on h5 "AMBIT IN0037625 $3,255.62" at bounding box center [373, 78] width 127 height 9
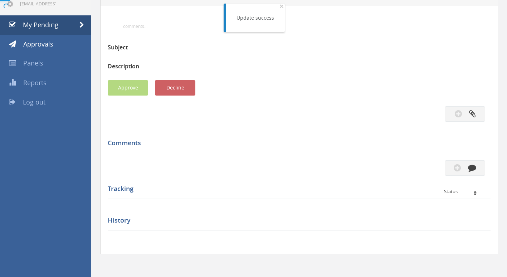
scroll to position [217, 0]
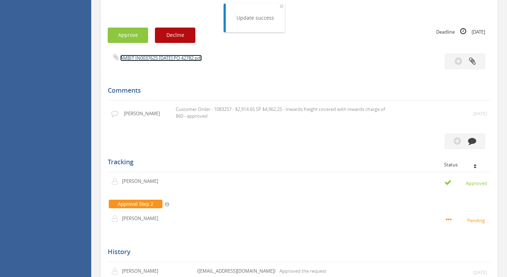
click at [165, 58] on link "AMBIT IN0037625 [DATE] PO 42782.pdf" at bounding box center [161, 58] width 82 height 6
click at [122, 35] on button "Approve" at bounding box center [128, 35] width 40 height 15
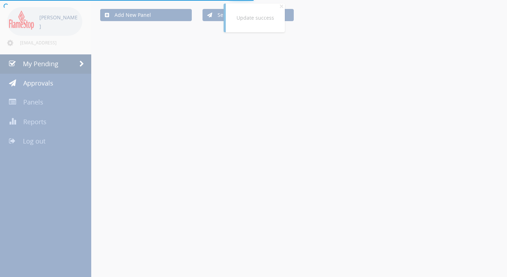
scroll to position [217, 0]
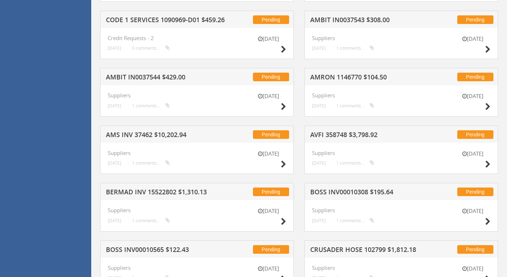
click at [177, 22] on h5 "CODE 1 SERVICES 1090969-D01 $459.26" at bounding box center [169, 20] width 127 height 9
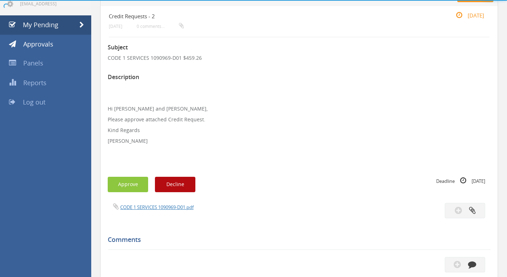
scroll to position [217, 0]
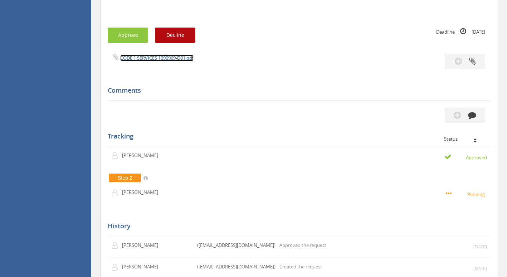
click at [168, 58] on link "CODE 1 SERVICES 1090969-D01.pdf" at bounding box center [156, 58] width 73 height 6
click at [132, 37] on button "Approve" at bounding box center [128, 35] width 40 height 15
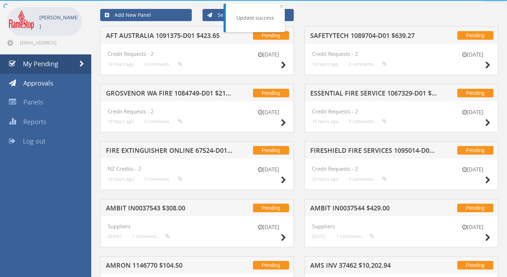
scroll to position [217, 0]
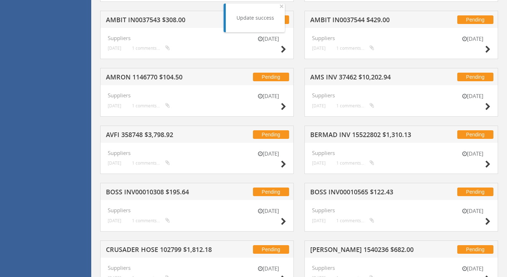
click at [383, 70] on div "Pending AMS INV 37462 $10,202.94" at bounding box center [401, 76] width 194 height 17
click at [375, 87] on div "[DATE] Suppliers [DATE] 1 comments..." at bounding box center [401, 100] width 194 height 31
click at [375, 79] on h5 "AMS INV 37462 $10,202.94" at bounding box center [373, 78] width 127 height 9
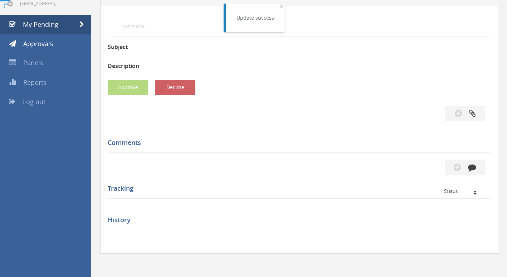
scroll to position [217, 0]
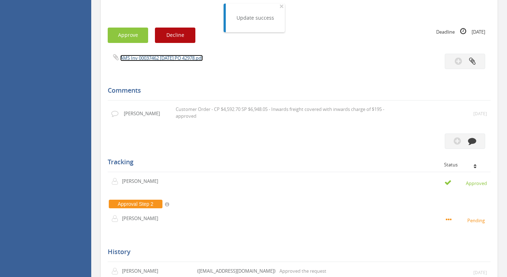
click at [153, 57] on link "AMS Inv 00037462 [DATE] PO 42978.pdf" at bounding box center [161, 58] width 83 height 6
click at [132, 33] on button "Approve" at bounding box center [128, 35] width 40 height 15
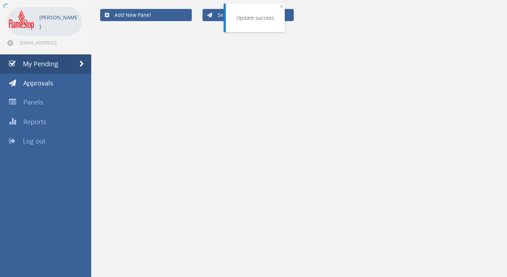
scroll to position [217, 0]
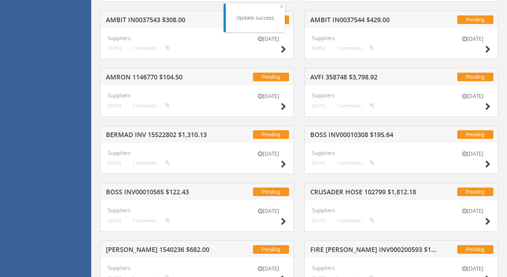
click at [366, 135] on h5 "BOSS INV00010308 $195.64" at bounding box center [373, 135] width 127 height 9
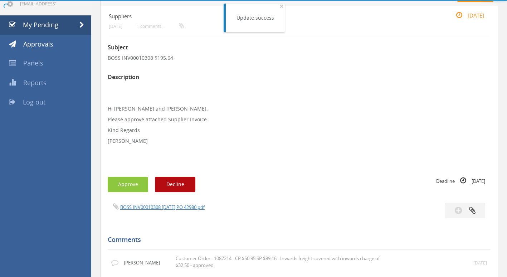
scroll to position [217, 0]
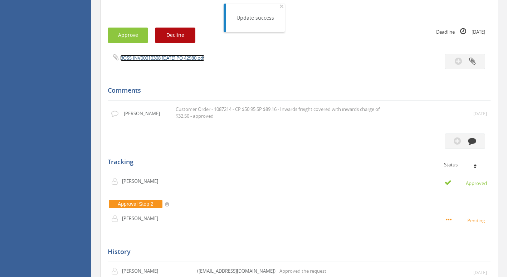
click at [168, 58] on link "BOSS INV00010308 [DATE] PO 42980.pdf" at bounding box center [162, 58] width 84 height 6
click at [132, 38] on button "Approve" at bounding box center [128, 35] width 40 height 15
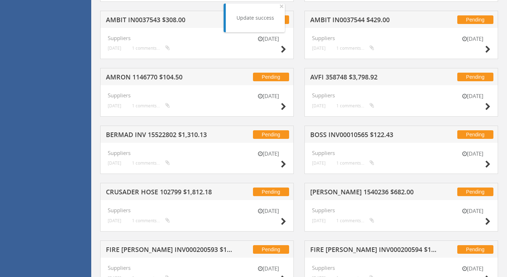
click at [337, 18] on h5 "AMBIT IN0037544 $429.00" at bounding box center [373, 20] width 127 height 9
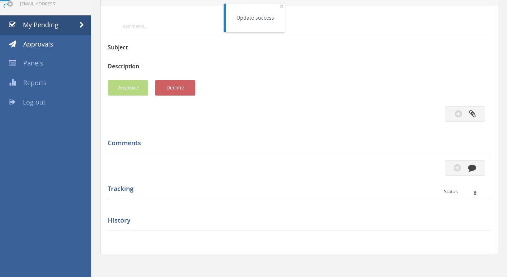
scroll to position [217, 0]
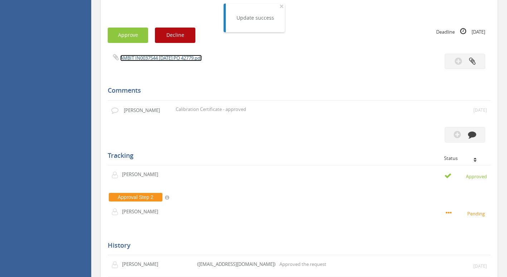
click at [153, 57] on link "AMBIT IN0037544 [DATE] PO 42779.pdf" at bounding box center [161, 58] width 82 height 6
click at [138, 34] on button "Approve" at bounding box center [128, 35] width 40 height 15
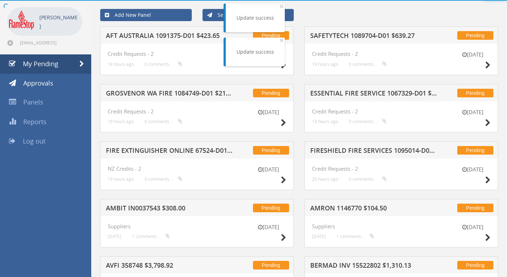
scroll to position [217, 0]
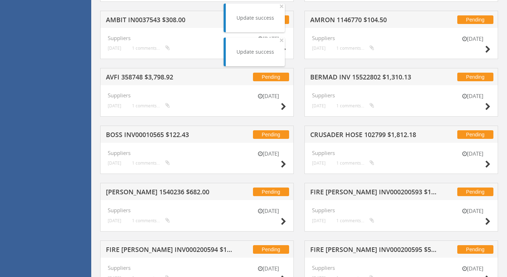
click at [335, 79] on h5 "BERMAD INV 15522802 $1,310.13" at bounding box center [373, 78] width 127 height 9
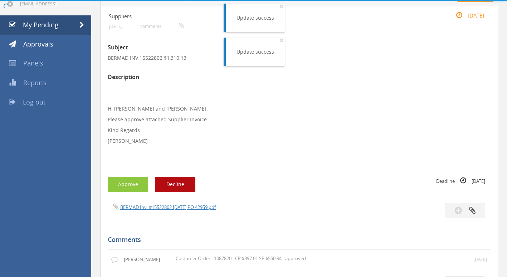
scroll to position [217, 0]
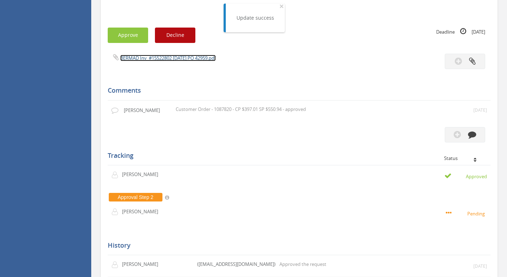
click at [135, 60] on link "BERMAD Inv_#15522802 [DATE] PO 42959.pdf" at bounding box center [168, 58] width 96 height 6
click at [128, 34] on button "Approve" at bounding box center [128, 35] width 40 height 15
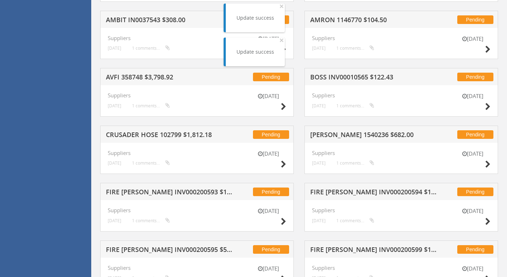
click at [346, 78] on h5 "BOSS INV00010565 $122.43" at bounding box center [373, 78] width 127 height 9
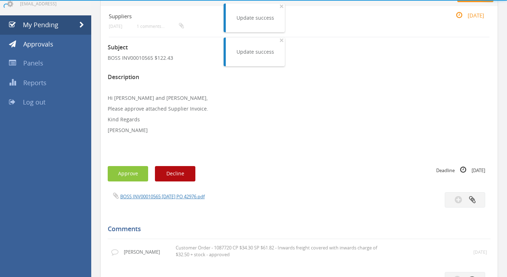
scroll to position [217, 0]
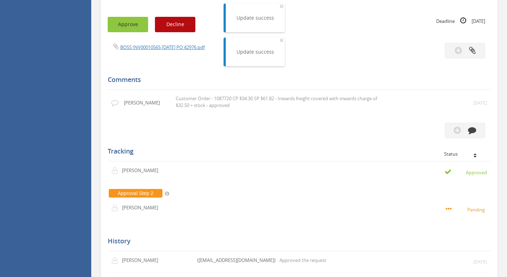
click at [116, 28] on button "Approve" at bounding box center [128, 24] width 40 height 15
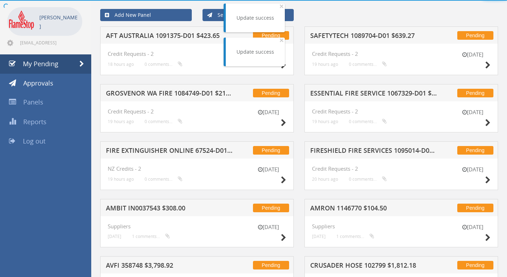
scroll to position [217, 0]
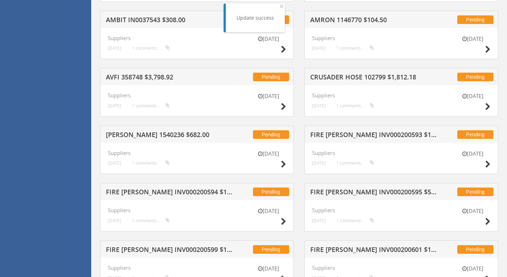
click at [374, 77] on h5 "CRUSADER HOSE 102799 $1,812.18" at bounding box center [373, 78] width 127 height 9
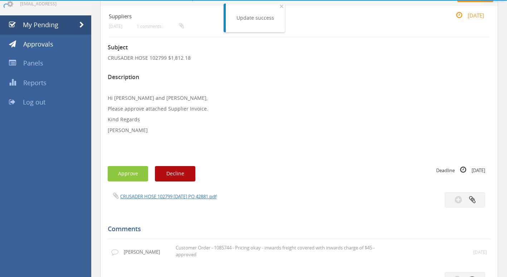
scroll to position [217, 0]
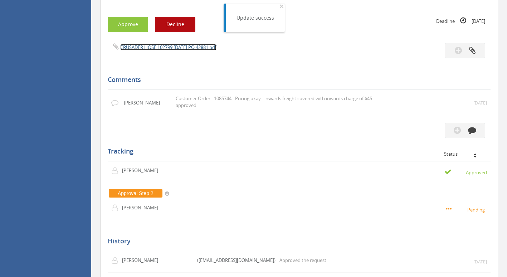
click at [165, 48] on link "CRUSADER HOSE 102799 [DATE] PO 42881.pdf" at bounding box center [168, 47] width 96 height 6
click at [123, 26] on button "Approve" at bounding box center [128, 24] width 40 height 15
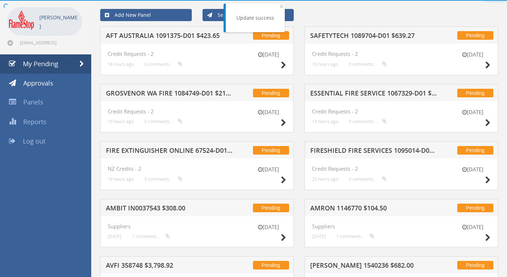
scroll to position [217, 0]
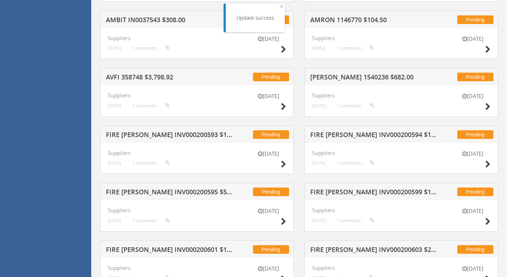
click at [375, 76] on h5 "[PERSON_NAME] 1540236 $682.00" at bounding box center [373, 78] width 127 height 9
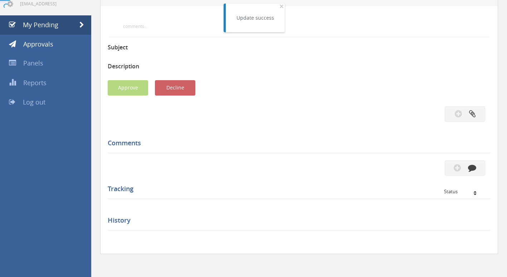
scroll to position [217, 0]
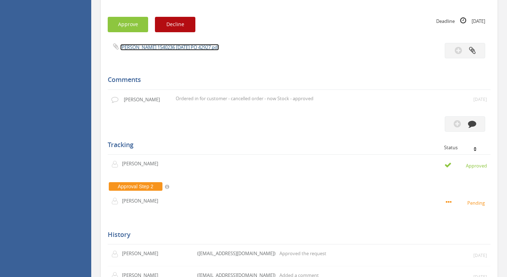
click at [161, 46] on link "[PERSON_NAME] 1540236 [DATE] PO 42927.pdf" at bounding box center [169, 47] width 99 height 6
click at [130, 21] on button "Approve" at bounding box center [128, 24] width 40 height 15
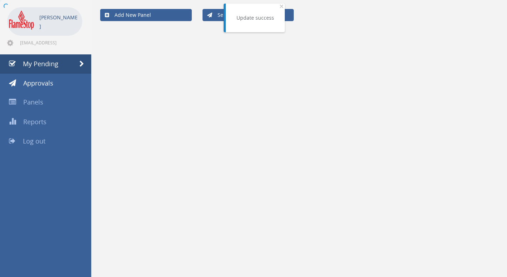
scroll to position [217, 0]
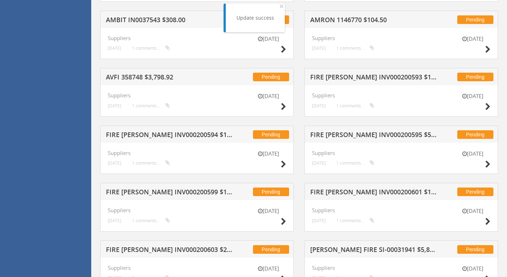
click at [369, 78] on h5 "FIRE [PERSON_NAME] INV000200593 $19.80" at bounding box center [373, 78] width 127 height 9
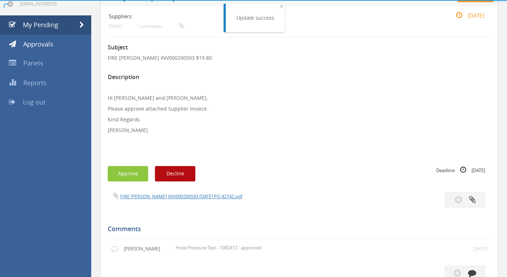
scroll to position [217, 0]
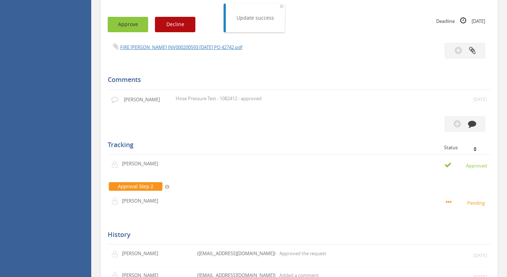
click at [134, 27] on button "Approve" at bounding box center [128, 24] width 40 height 15
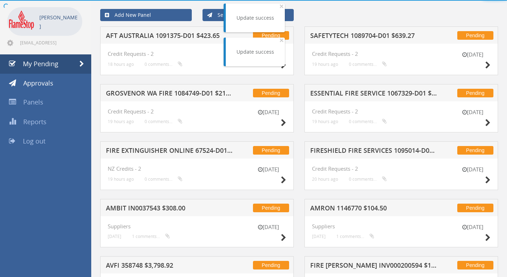
scroll to position [217, 0]
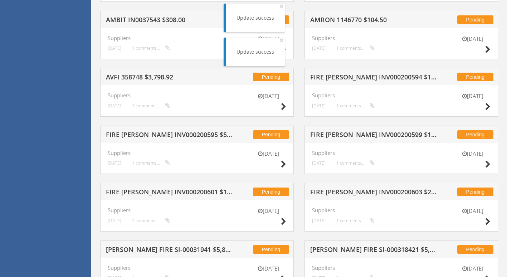
click at [401, 79] on h5 "FIRE [PERSON_NAME] INV000200594 $19.80" at bounding box center [373, 78] width 127 height 9
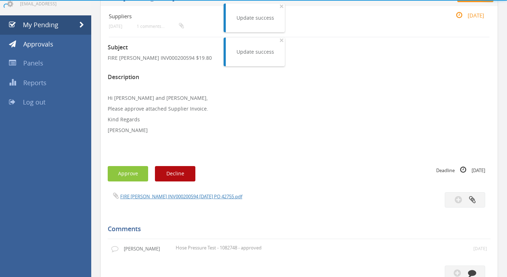
scroll to position [217, 0]
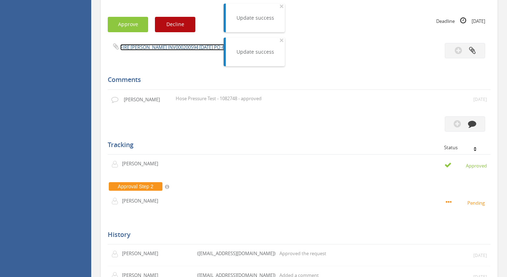
click at [145, 48] on link "FIRE [PERSON_NAME] INV000200594 [DATE] PO 42755.pdf" at bounding box center [181, 47] width 122 height 6
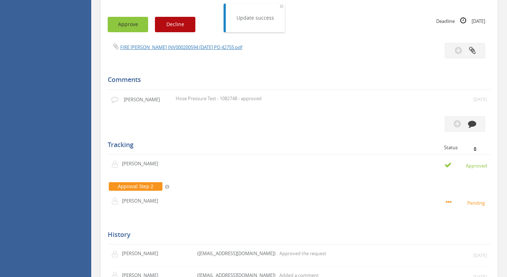
click at [136, 23] on button "Approve" at bounding box center [128, 24] width 40 height 15
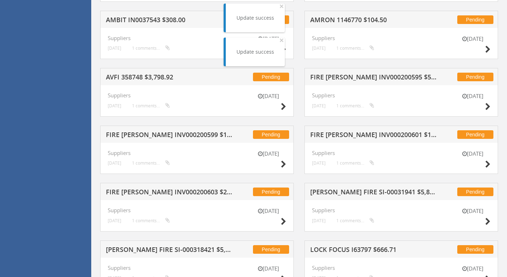
click at [347, 75] on h5 "FIRE [PERSON_NAME] INV000200595 $59.40" at bounding box center [373, 78] width 127 height 9
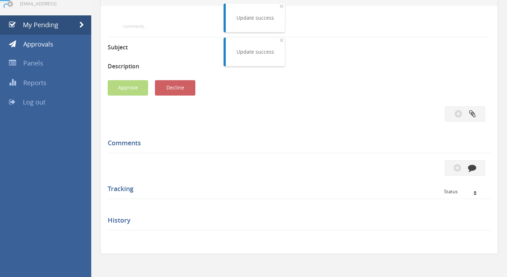
scroll to position [217, 0]
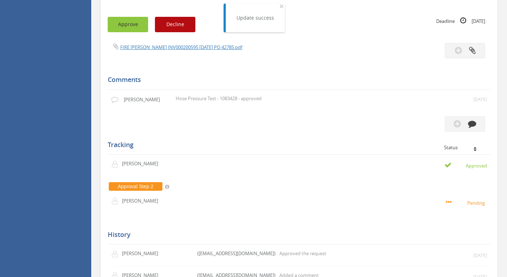
click at [131, 28] on button "Approve" at bounding box center [128, 24] width 40 height 15
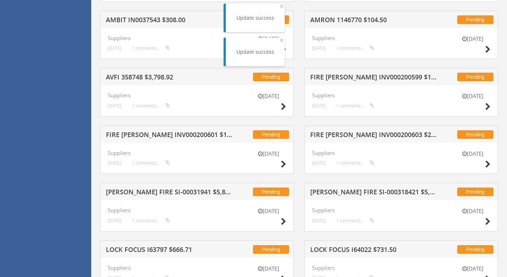
click at [353, 80] on h5 "FIRE [PERSON_NAME] INV000200599 $19.80" at bounding box center [373, 78] width 127 height 9
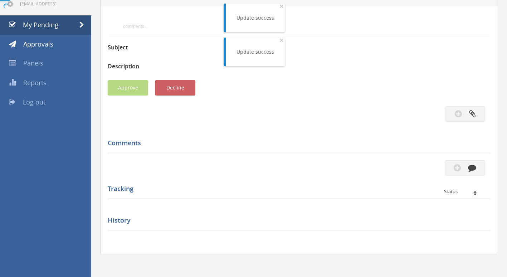
scroll to position [217, 0]
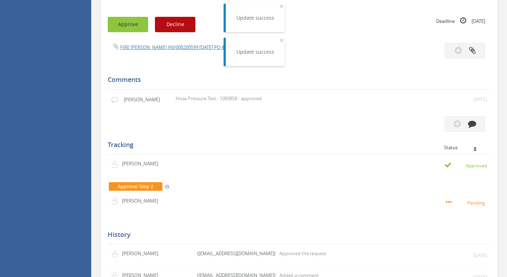
click at [124, 30] on button "Approve" at bounding box center [128, 24] width 40 height 15
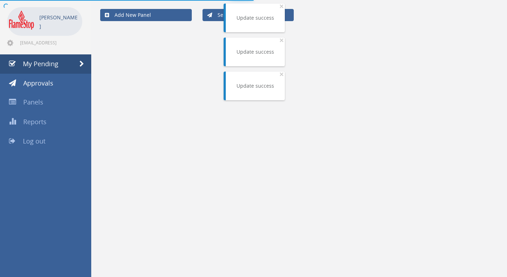
scroll to position [217, 0]
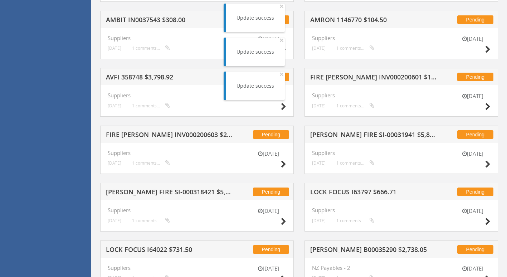
click at [357, 78] on h5 "FIRE [PERSON_NAME] INV000200601 $138.60" at bounding box center [373, 78] width 127 height 9
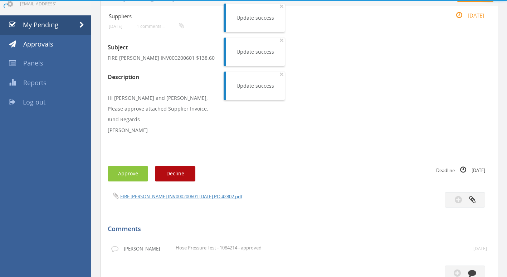
scroll to position [217, 0]
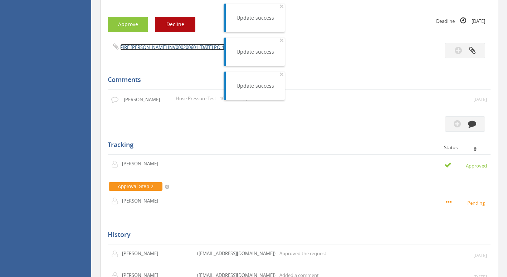
click at [141, 48] on link "FIRE [PERSON_NAME] INV000200601 [DATE] PO 42802.pdf" at bounding box center [181, 47] width 122 height 6
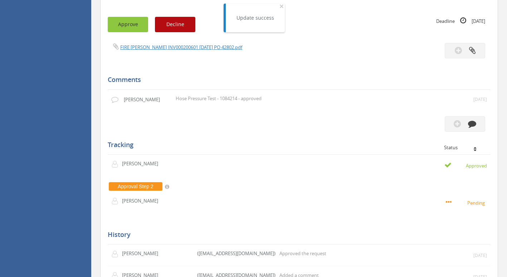
click at [133, 22] on button "Approve" at bounding box center [128, 24] width 40 height 15
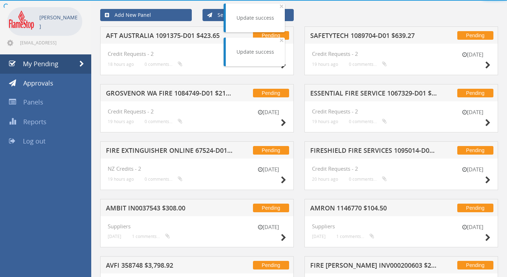
scroll to position [217, 0]
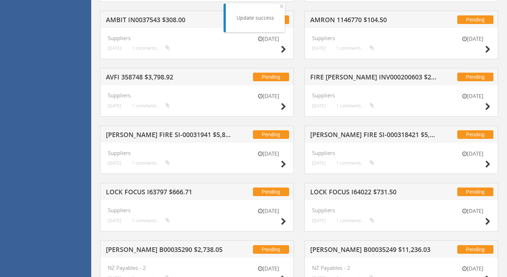
click at [383, 78] on h5 "FIRE [PERSON_NAME] INV000200603 $217.80" at bounding box center [373, 78] width 127 height 9
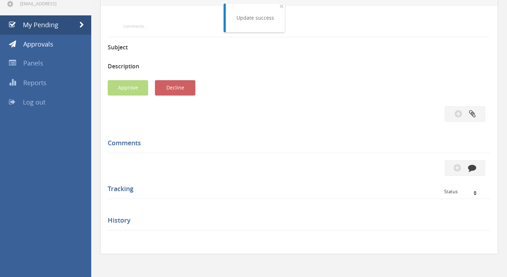
scroll to position [217, 0]
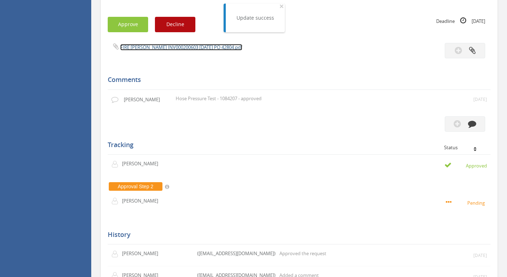
click at [150, 48] on link "FIRE [PERSON_NAME] INV000200603 [DATE] PO 42804.pdf" at bounding box center [181, 47] width 122 height 6
click at [132, 24] on button "Approve" at bounding box center [128, 24] width 40 height 15
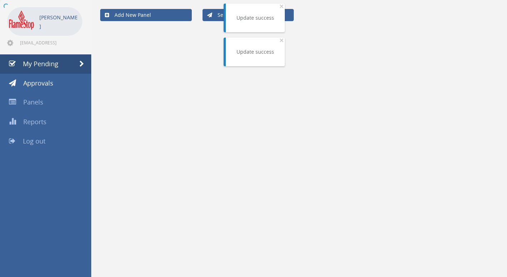
scroll to position [217, 0]
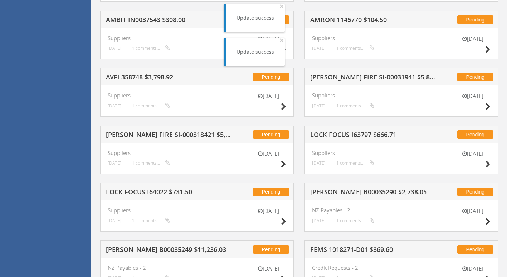
click at [367, 134] on h5 "LOCK FOCUS I63797 $666.71" at bounding box center [373, 135] width 127 height 9
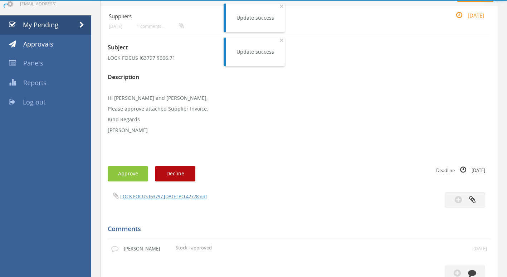
scroll to position [217, 0]
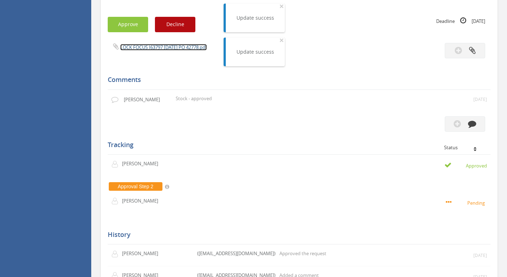
click at [160, 50] on link "LOCK FOCUS I63797 [DATE] PO 42778.pdf" at bounding box center [163, 47] width 87 height 6
click at [118, 28] on button "Approve" at bounding box center [128, 24] width 40 height 15
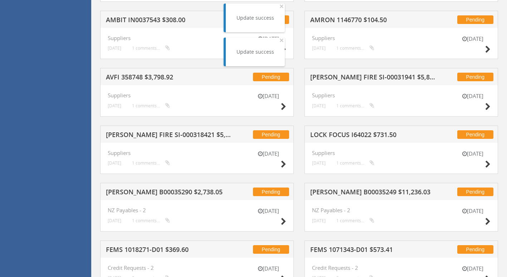
click at [350, 75] on h5 "[PERSON_NAME] FIRE SI-00031941 $5,808.00" at bounding box center [373, 78] width 127 height 9
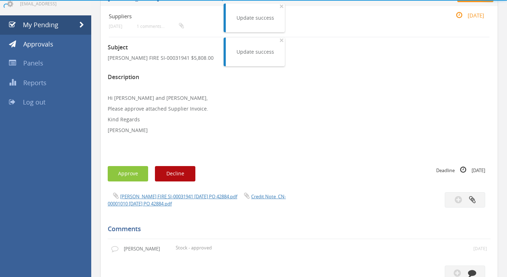
scroll to position [217, 0]
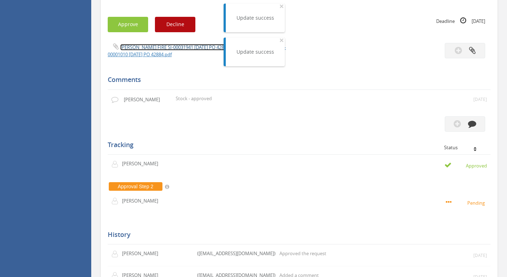
click at [155, 46] on link "[PERSON_NAME] FIRE SI-00031941 [DATE] PO 42884.pdf" at bounding box center [178, 47] width 117 height 6
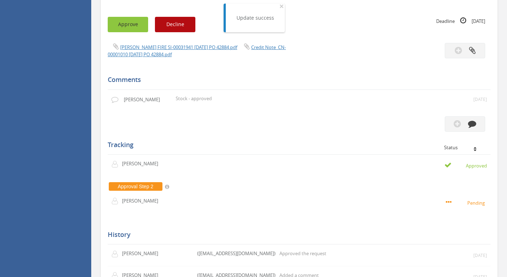
click at [124, 20] on button "Approve" at bounding box center [128, 24] width 40 height 15
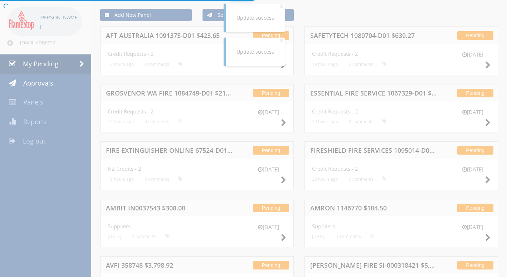
scroll to position [217, 0]
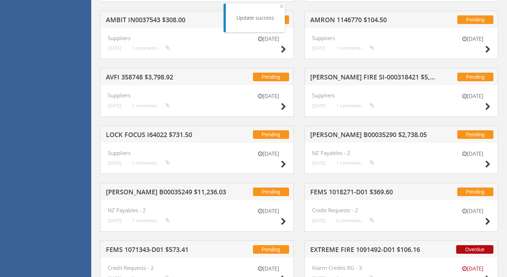
click at [361, 77] on h5 "[PERSON_NAME] FIRE SI-000318421 $5,720.00" at bounding box center [373, 78] width 127 height 9
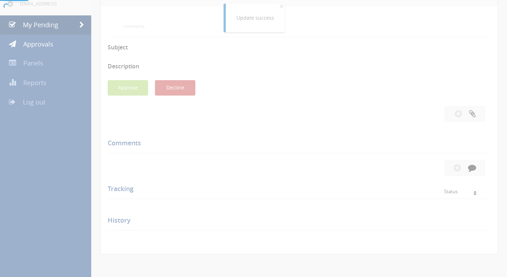
scroll to position [217, 0]
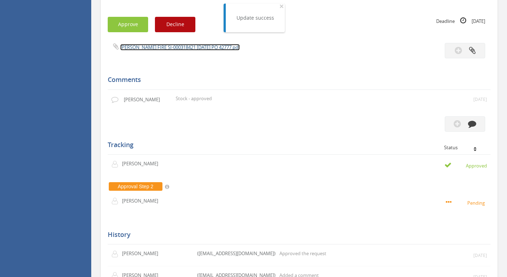
click at [159, 48] on link "[PERSON_NAME] FIRE SI-000318421 [DATE] PO 42777.pdf" at bounding box center [179, 47] width 119 height 6
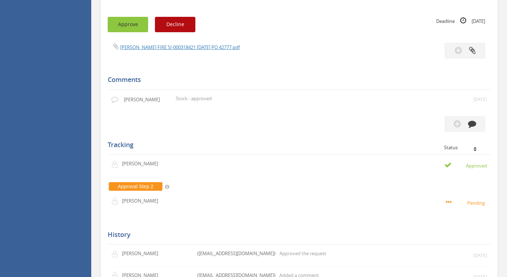
click at [134, 26] on button "Approve" at bounding box center [128, 24] width 40 height 15
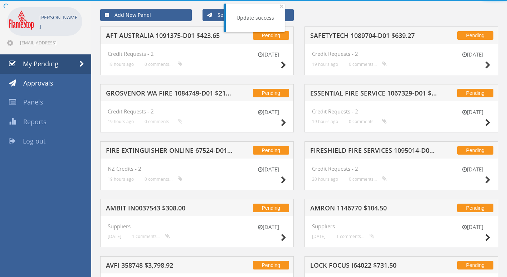
scroll to position [217, 0]
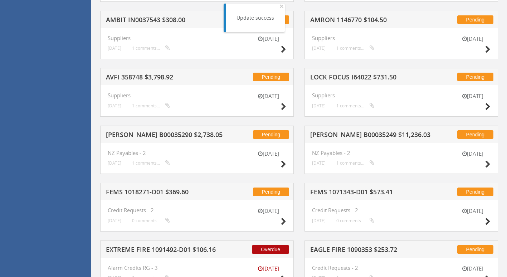
click at [347, 78] on h5 "LOCK FOCUS I64022 $731.50" at bounding box center [373, 78] width 127 height 9
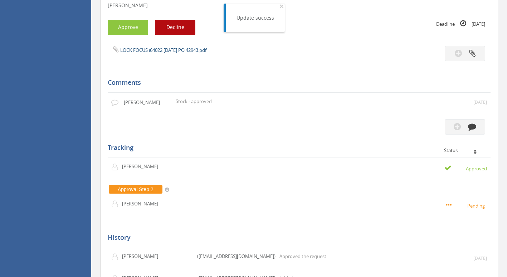
scroll to position [146, 0]
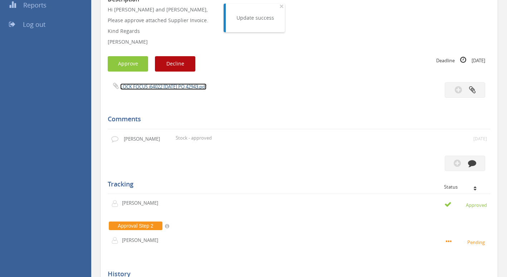
click at [150, 87] on link "LOCK FOCUS i64022 [DATE] PO 42943.pdf" at bounding box center [163, 86] width 86 height 6
click at [133, 60] on button "Approve" at bounding box center [128, 63] width 40 height 15
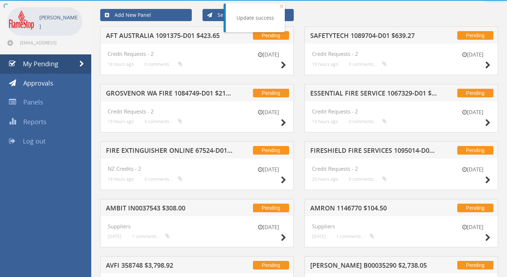
scroll to position [146, 0]
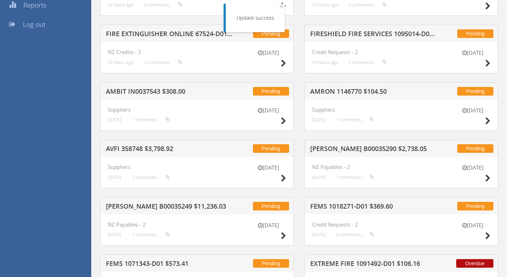
click at [344, 91] on h5 "AMRON 1146770 $104.50" at bounding box center [373, 92] width 127 height 9
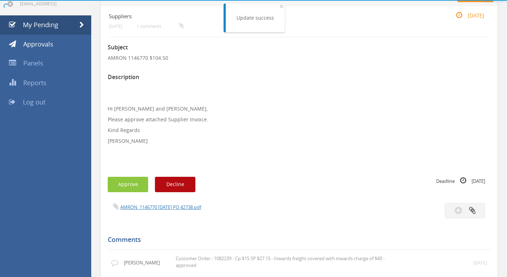
scroll to position [146, 0]
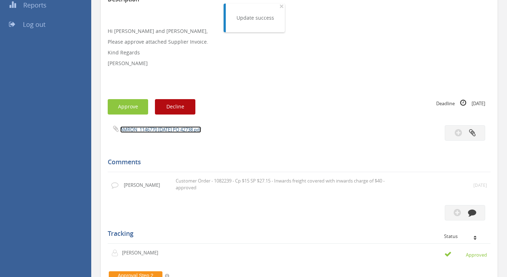
click at [157, 129] on link "AMRON_1146770 [DATE] PO 42738.pdf" at bounding box center [160, 129] width 81 height 6
click at [132, 107] on button "Approve" at bounding box center [128, 106] width 40 height 15
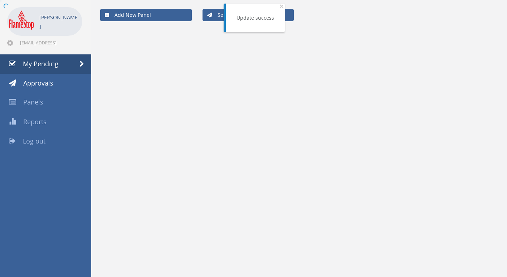
scroll to position [146, 0]
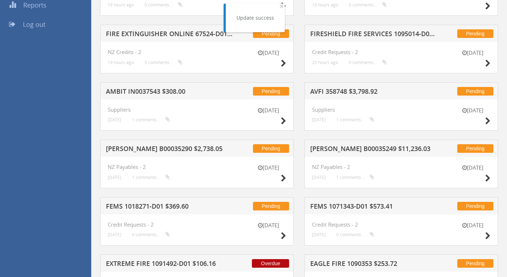
click at [345, 89] on h5 "AVFI 358748 $3,798.92" at bounding box center [373, 92] width 127 height 9
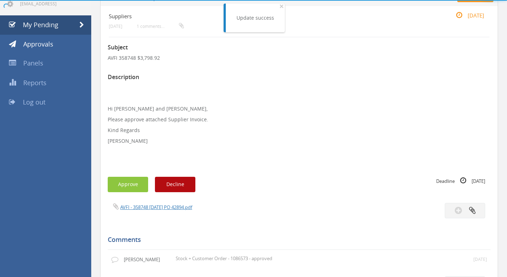
scroll to position [146, 0]
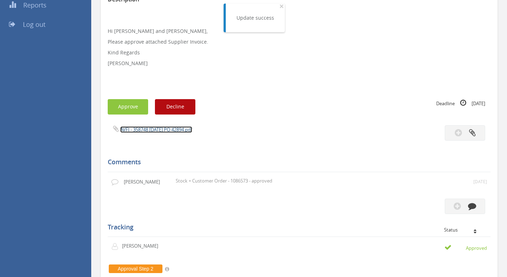
click at [136, 129] on link "AVFI - 358748 [DATE] PO 42894.pdf" at bounding box center [156, 129] width 72 height 6
click at [145, 103] on button "Approve" at bounding box center [128, 106] width 40 height 15
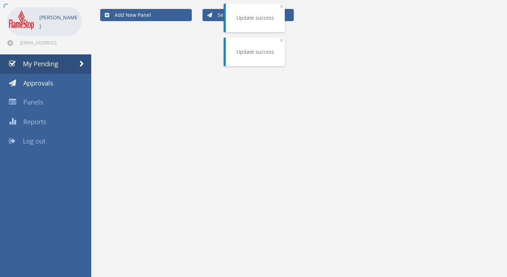
scroll to position [146, 0]
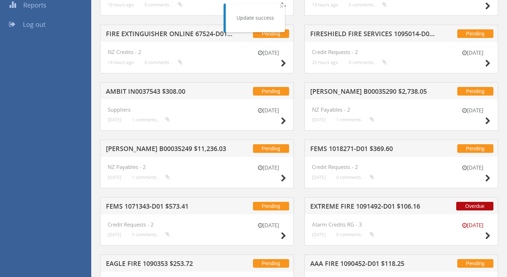
click at [352, 90] on h5 "[PERSON_NAME] B00035290 $2,738.05" at bounding box center [373, 92] width 127 height 9
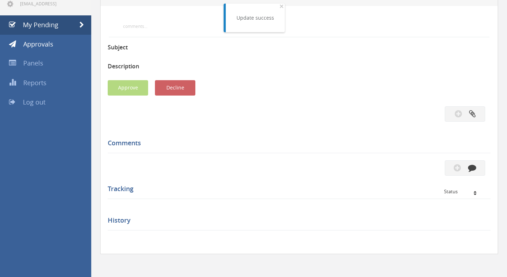
scroll to position [146, 0]
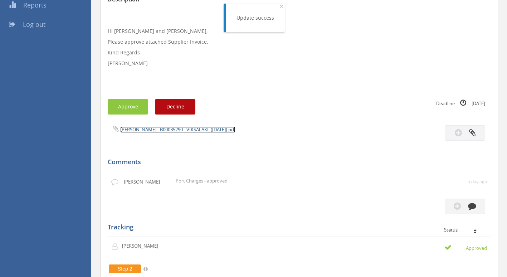
click at [164, 128] on link "[PERSON_NAME] - B00035290 - VIKSALAKL ([DATE]).pdf" at bounding box center [177, 129] width 115 height 6
click at [141, 107] on button "Approve" at bounding box center [128, 106] width 40 height 15
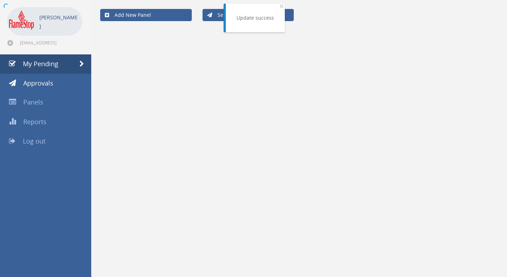
scroll to position [146, 0]
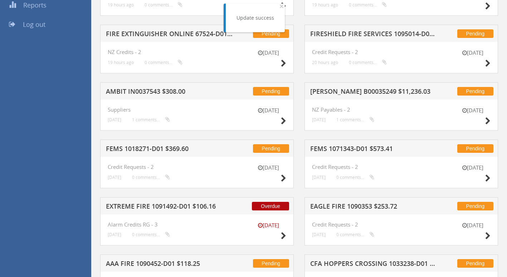
click at [353, 148] on h5 "FEMS 1071343-D01 $573.41" at bounding box center [373, 149] width 127 height 9
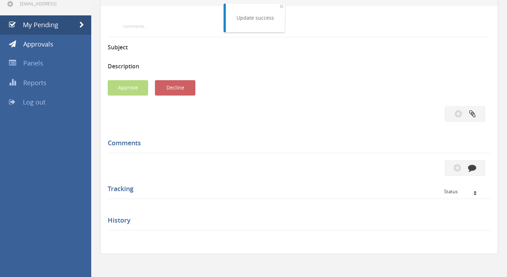
scroll to position [146, 0]
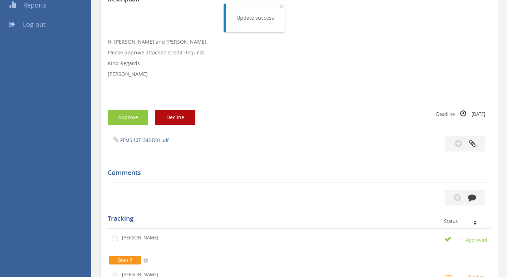
click at [146, 137] on span "FEMS 1071343-D01.pdf" at bounding box center [138, 140] width 61 height 7
click at [149, 139] on link "FEMS 1071343-D01.pdf" at bounding box center [144, 140] width 48 height 6
click at [128, 118] on button "Approve" at bounding box center [128, 117] width 40 height 15
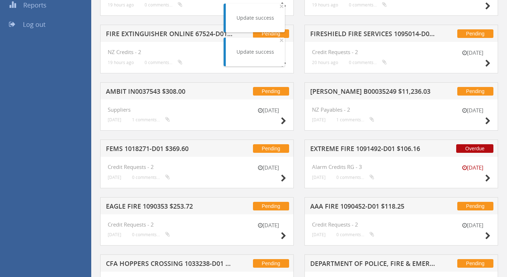
click at [355, 90] on h5 "[PERSON_NAME] B00035249 $11,236.03" at bounding box center [373, 92] width 127 height 9
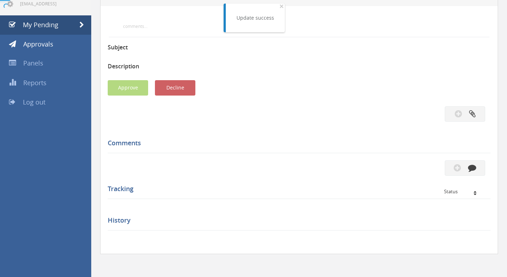
scroll to position [146, 0]
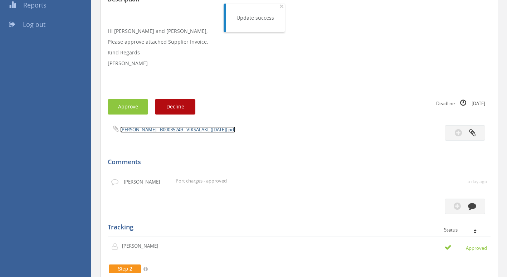
click at [156, 129] on link "[PERSON_NAME] - B00035249 - VIKSALAKL ([DATE]).pdf" at bounding box center [177, 129] width 115 height 6
click at [131, 107] on button "Approve" at bounding box center [128, 106] width 40 height 15
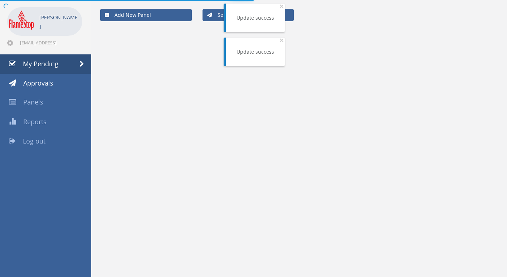
scroll to position [146, 0]
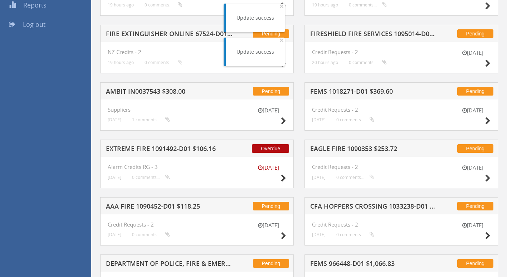
click at [337, 90] on h5 "FEMS 1018271-D01 $369.60" at bounding box center [373, 92] width 127 height 9
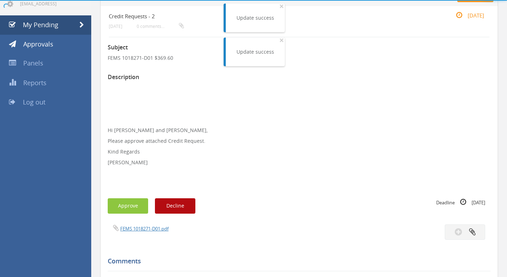
scroll to position [146, 0]
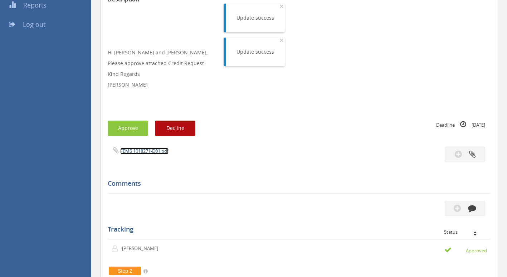
click at [129, 150] on link "FEMS 1018271-D01.pdf" at bounding box center [144, 151] width 48 height 6
click at [135, 124] on button "Approve" at bounding box center [128, 128] width 40 height 15
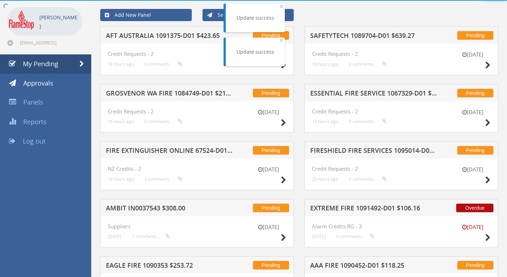
scroll to position [146, 0]
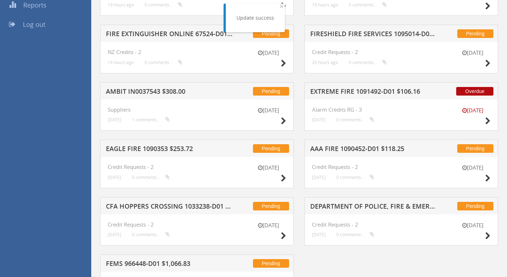
click at [383, 92] on h5 "EXTREME FIRE 1091492-D01 $106.16" at bounding box center [373, 92] width 127 height 9
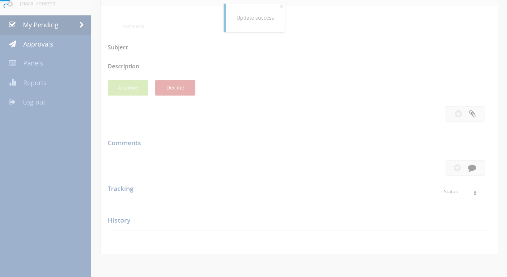
scroll to position [146, 0]
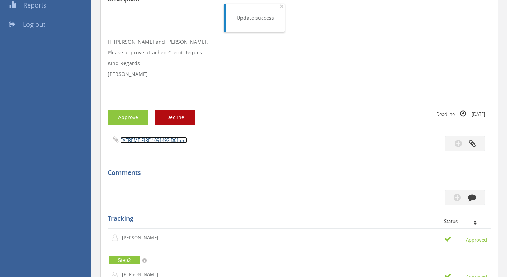
click at [132, 141] on link "EXTREME FIRE 1091492-D01.pdf" at bounding box center [153, 140] width 67 height 6
click at [118, 112] on button "Approve" at bounding box center [128, 117] width 40 height 15
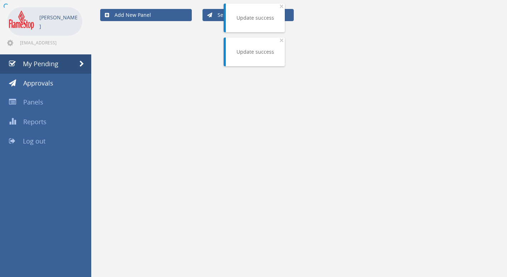
scroll to position [137, 0]
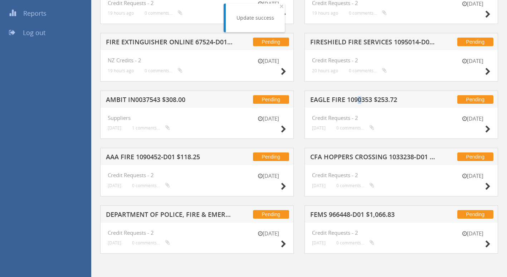
click at [359, 97] on h5 "EAGLE FIRE 1090353 $253.72" at bounding box center [373, 100] width 127 height 9
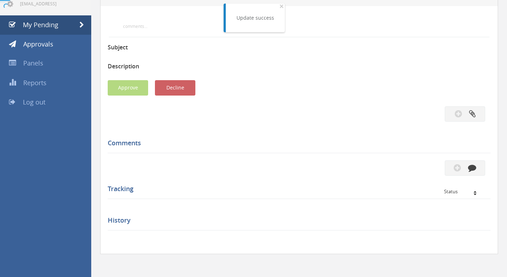
scroll to position [146, 0]
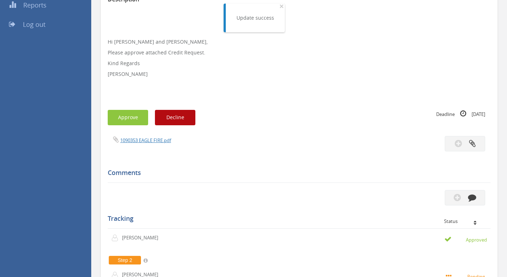
click at [136, 137] on div "1090353 EAGLE FIRE.pdf" at bounding box center [200, 140] width 197 height 8
click at [140, 139] on link "1090353 EAGLE FIRE.pdf" at bounding box center [145, 140] width 51 height 6
click at [128, 116] on button "Approve" at bounding box center [128, 117] width 40 height 15
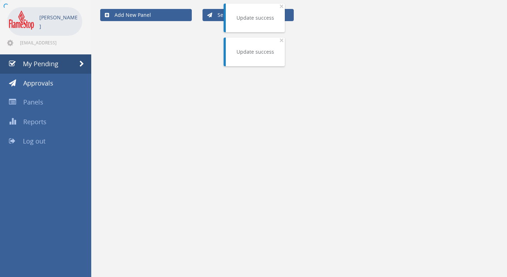
scroll to position [137, 0]
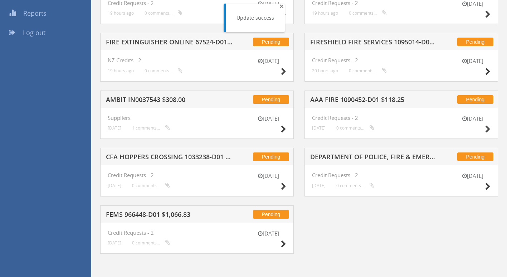
click at [282, 5] on span "×" at bounding box center [281, 6] width 4 height 10
click at [352, 41] on h5 "FIRESHIELD FIRE SERVICES 1095014-D01 $268.08" at bounding box center [373, 43] width 127 height 9
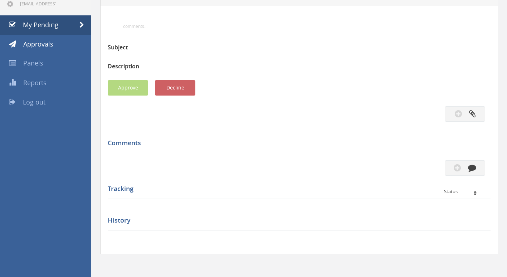
scroll to position [137, 0]
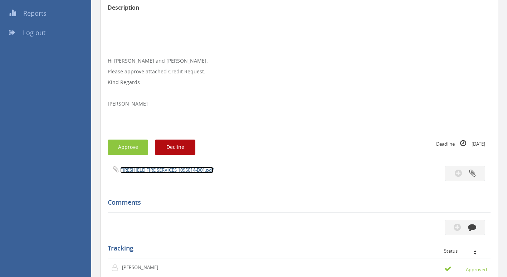
click at [167, 168] on link "FIRESHIELD FIRE SERVICES 1095014-D01.pdf" at bounding box center [166, 170] width 93 height 6
click at [122, 146] on button "Approve" at bounding box center [128, 147] width 40 height 15
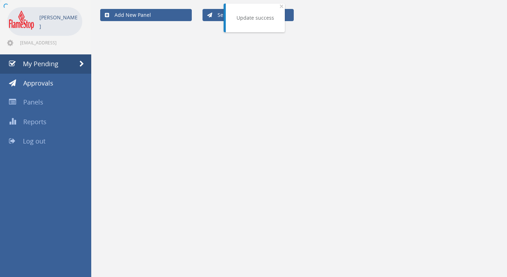
scroll to position [80, 0]
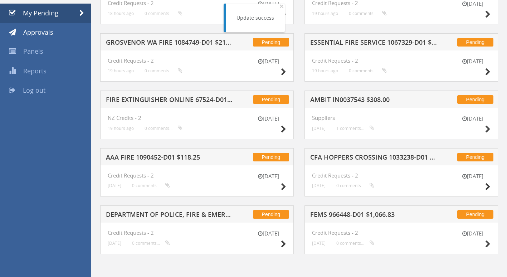
click at [354, 100] on h5 "AMBIT IN0037543 $308.00" at bounding box center [373, 100] width 127 height 9
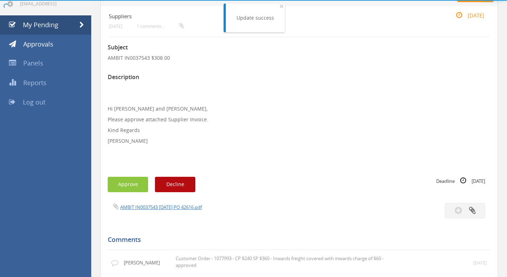
scroll to position [137, 0]
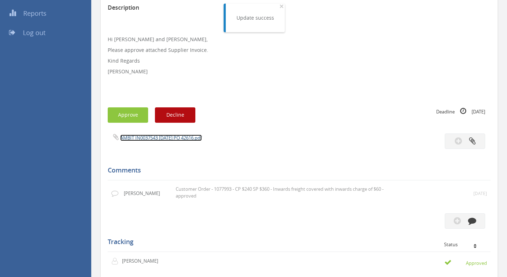
click at [152, 136] on link "AMBIT IN0037543 [DATE] PO 42616.pdf" at bounding box center [161, 137] width 82 height 6
click at [113, 112] on button "Approve" at bounding box center [128, 114] width 40 height 15
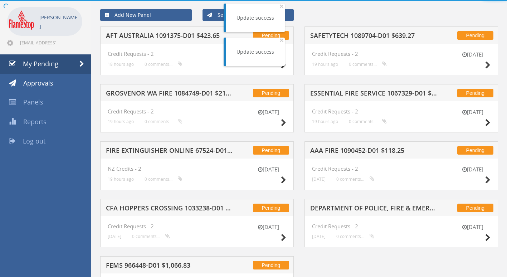
scroll to position [80, 0]
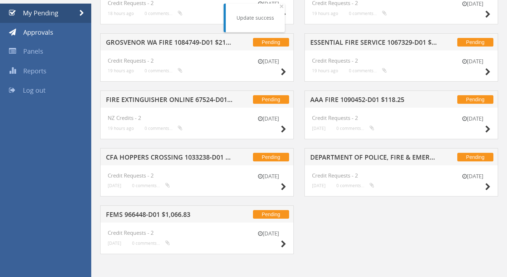
click at [178, 42] on h5 "GROSVENOR WA FIRE 1084749-D01 $214.15" at bounding box center [169, 43] width 127 height 9
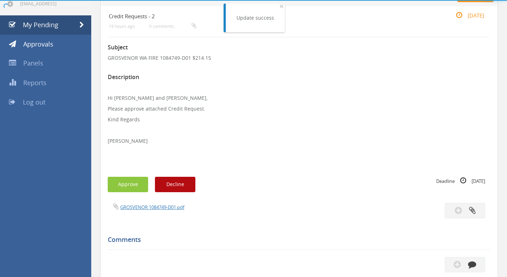
scroll to position [137, 0]
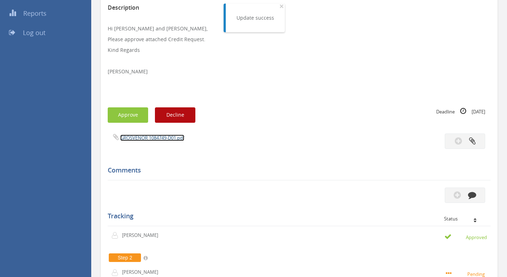
click at [148, 137] on link "GROSVENOR 1084749-D01.pdf" at bounding box center [152, 137] width 64 height 6
click at [114, 116] on button "Approve" at bounding box center [128, 114] width 40 height 15
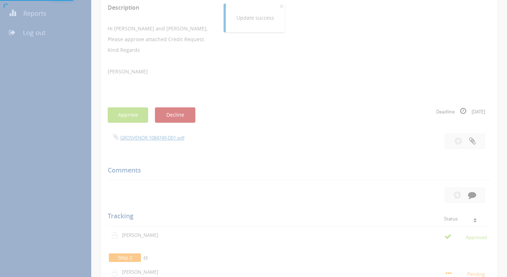
scroll to position [29, 0]
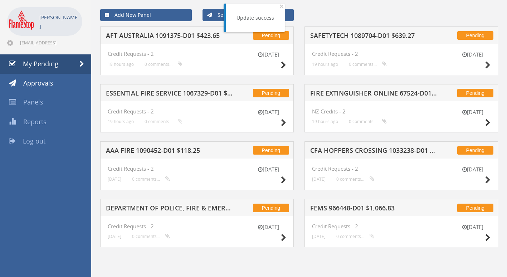
click at [385, 93] on h5 "FIRE EXTINGUISHER ONLINE 67524-D01 $218.89" at bounding box center [373, 94] width 127 height 9
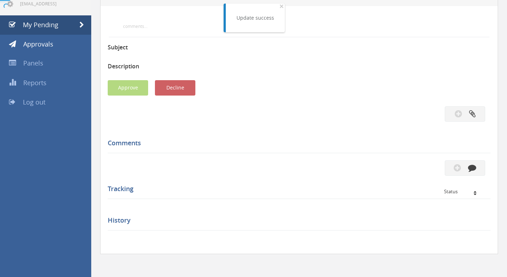
scroll to position [137, 0]
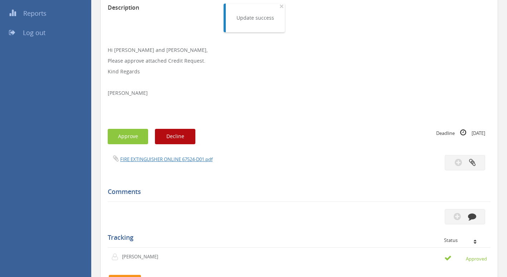
click at [154, 155] on div "FIRE EXTINGUISHER ONLINE 67524-D01.pdf" at bounding box center [200, 159] width 197 height 8
click at [154, 157] on link "FIRE EXTINGUISHER ONLINE 67524-D01.pdf" at bounding box center [166, 159] width 92 height 6
click at [126, 135] on button "Approve" at bounding box center [128, 136] width 40 height 15
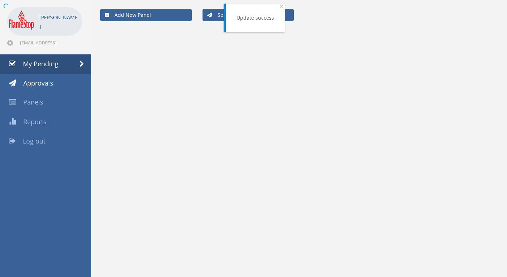
scroll to position [29, 0]
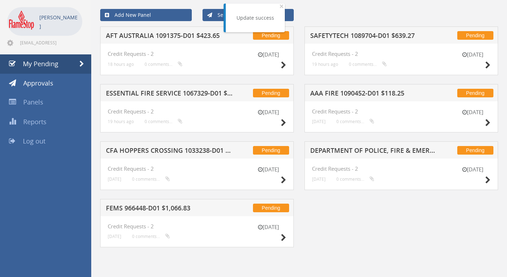
click at [341, 94] on h5 "AAA FIRE 1090452-D01 $118.25" at bounding box center [373, 94] width 127 height 9
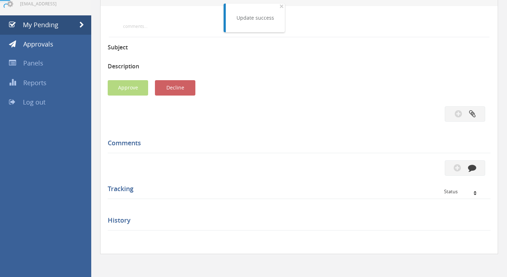
scroll to position [137, 0]
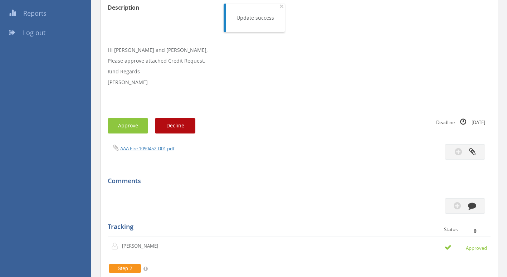
click at [119, 146] on span "AAA Fire 1090452-D01.pdf" at bounding box center [141, 148] width 67 height 7
click at [123, 146] on link "AAA Fire 1090452-D01.pdf" at bounding box center [147, 148] width 54 height 6
click at [137, 123] on button "Approve" at bounding box center [128, 125] width 40 height 15
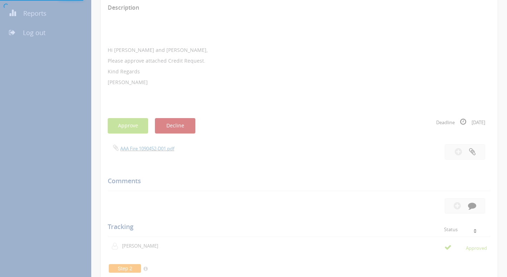
scroll to position [29, 0]
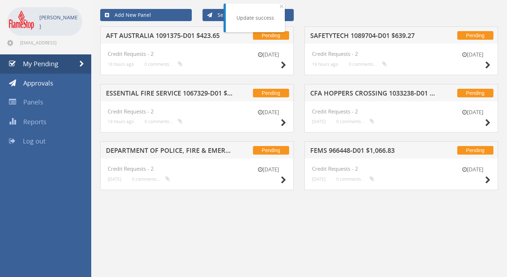
click at [371, 94] on h5 "CFA HOPPERS CROSSING 1033238-D01 $684.81" at bounding box center [373, 94] width 127 height 9
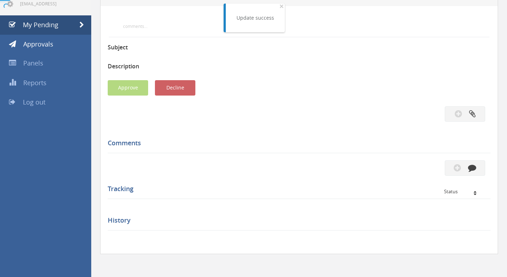
scroll to position [137, 0]
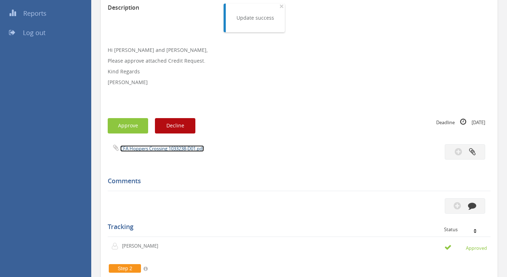
click at [170, 150] on link "CFA Hoppers Crossing 1033238-D01.pdf" at bounding box center [162, 148] width 84 height 6
click at [113, 123] on button "Approve" at bounding box center [128, 125] width 40 height 15
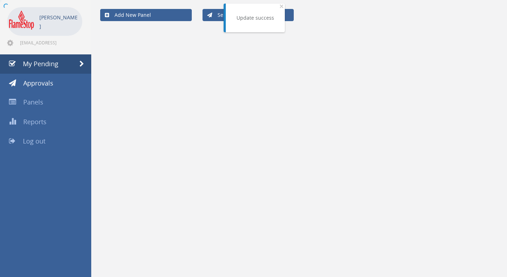
scroll to position [29, 0]
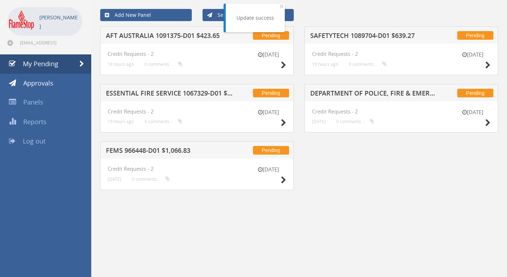
click at [334, 36] on h5 "SAFETYTECH 1089704-D01 $639.27" at bounding box center [373, 36] width 127 height 9
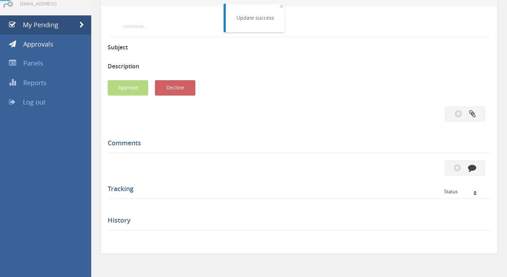
scroll to position [137, 0]
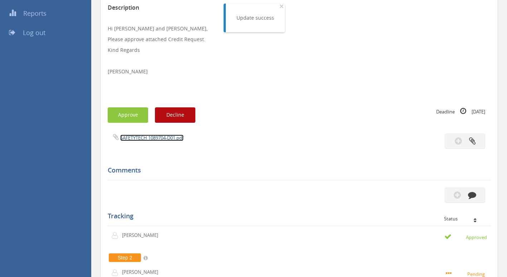
click at [138, 135] on link "SAFETYTECH 1089704-D01.pdf" at bounding box center [151, 137] width 63 height 6
click at [114, 114] on button "Approve" at bounding box center [128, 114] width 40 height 15
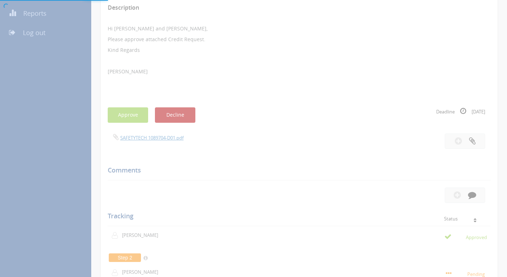
scroll to position [29, 0]
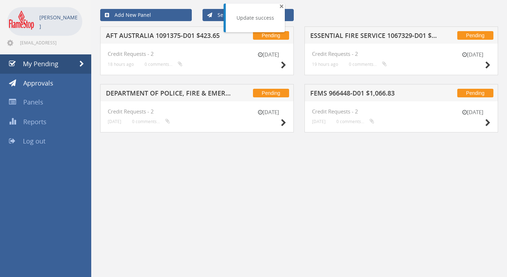
click at [282, 8] on span "×" at bounding box center [281, 6] width 4 height 10
click at [334, 93] on h5 "FEMS 966448-D01 $1,066.83" at bounding box center [373, 94] width 127 height 9
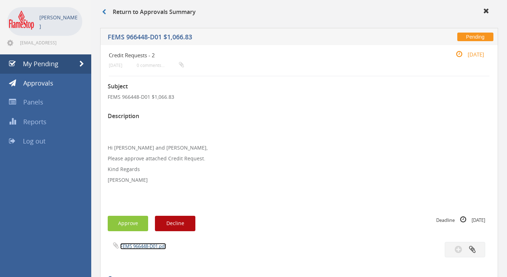
click at [136, 244] on link "FEMS 966448-D01.pdf" at bounding box center [143, 246] width 46 height 6
click at [108, 219] on button "Approve" at bounding box center [128, 223] width 40 height 15
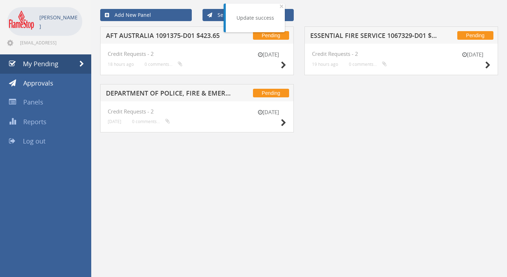
click at [336, 36] on h5 "ESSENTIAL FIRE SERVICE 1067329-D01 $105.38" at bounding box center [373, 36] width 127 height 9
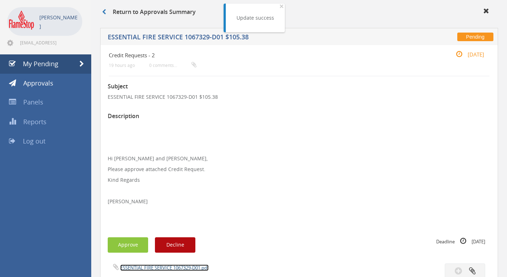
click at [142, 265] on link "ESSENTIAL FIRE SERVICE 1067329-D01.pdf" at bounding box center [164, 267] width 88 height 6
click at [119, 241] on button "Approve" at bounding box center [128, 244] width 40 height 15
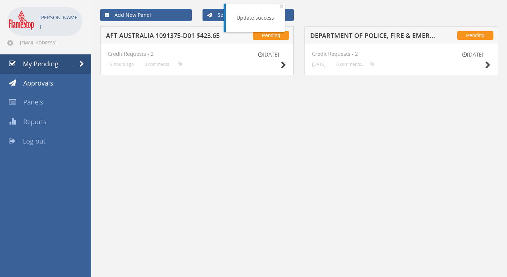
click at [348, 33] on h5 "DEPARTMENT OF POLICE, FIRE & EMERGENCY 1087583-D01 $295.35" at bounding box center [373, 36] width 127 height 9
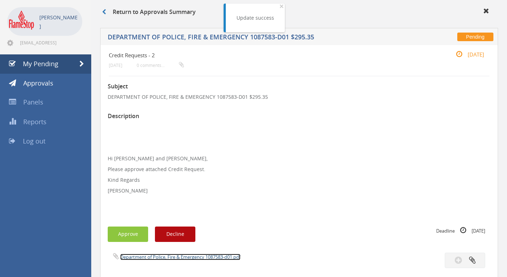
click at [128, 254] on link "Department of Police, Fire & Emergency 1087583-d01.pdf" at bounding box center [180, 257] width 120 height 6
click at [114, 233] on button "Approve" at bounding box center [128, 233] width 40 height 15
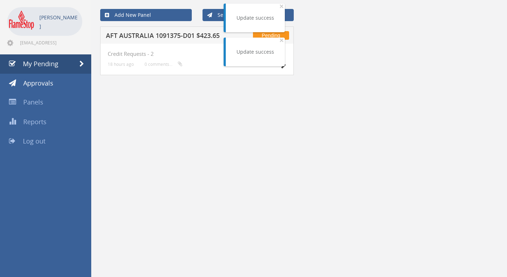
click at [177, 33] on h5 "AFT AUSTRALIA 1091375-D01 $423.65" at bounding box center [169, 36] width 127 height 9
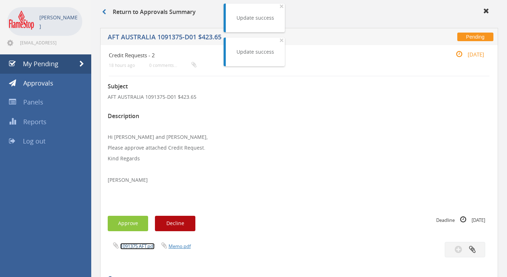
click at [122, 246] on link "1091375 AFT.pdf" at bounding box center [137, 246] width 34 height 6
click at [127, 225] on button "Approve" at bounding box center [128, 223] width 40 height 15
